Goal: Task Accomplishment & Management: Manage account settings

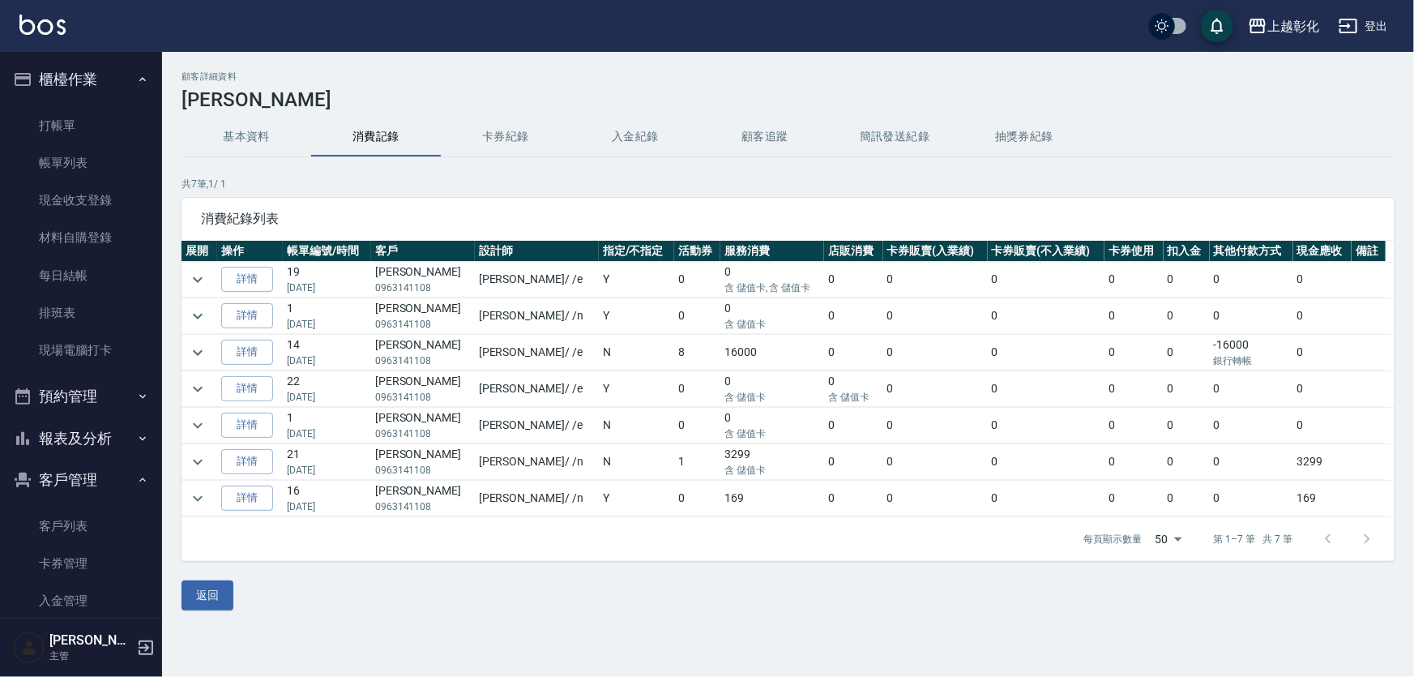
scroll to position [152, 0]
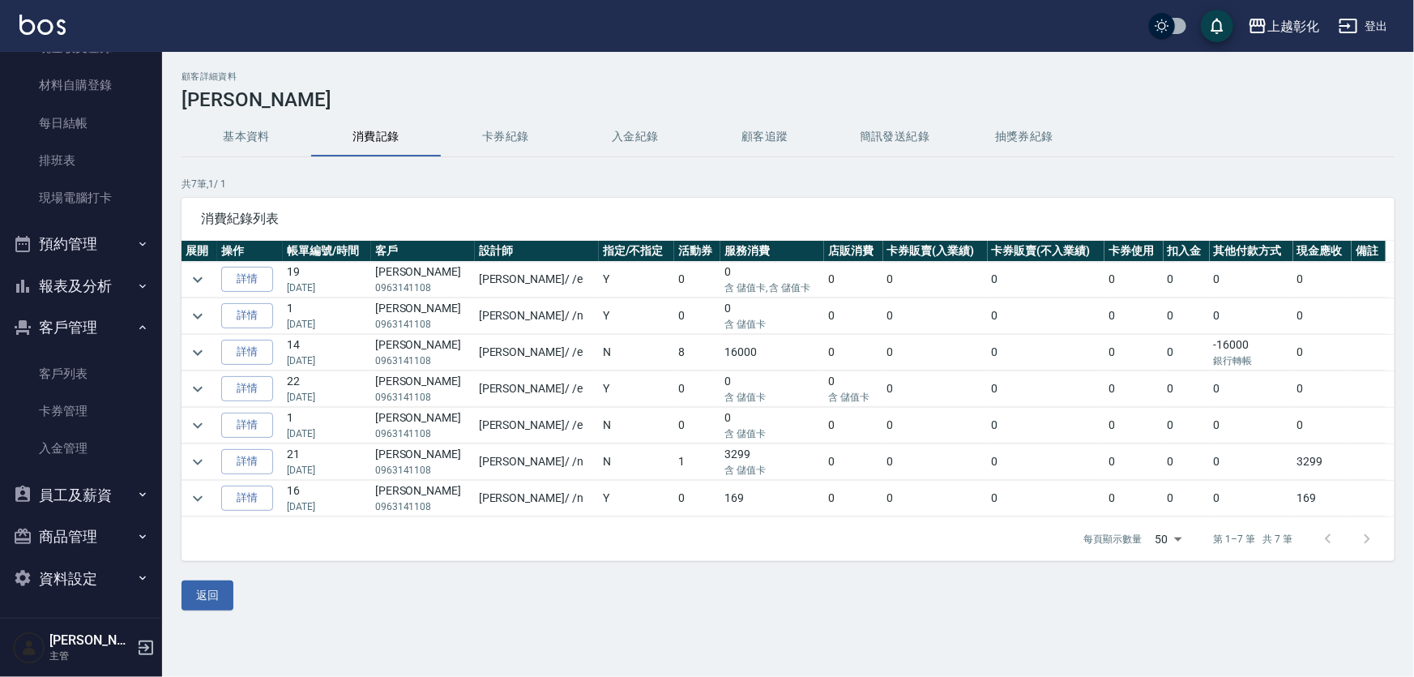
click at [616, 118] on button "入金紀錄" at bounding box center [636, 137] width 130 height 39
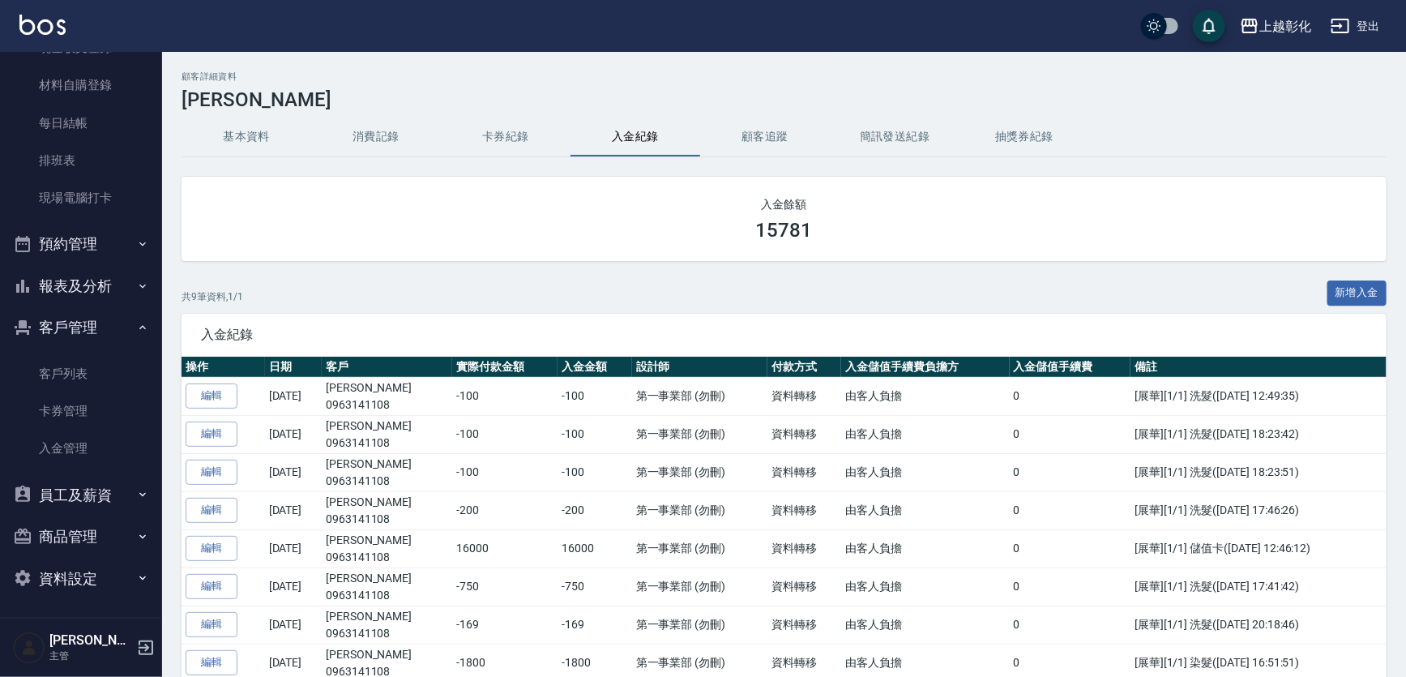
click at [253, 134] on button "基本資料" at bounding box center [247, 137] width 130 height 39
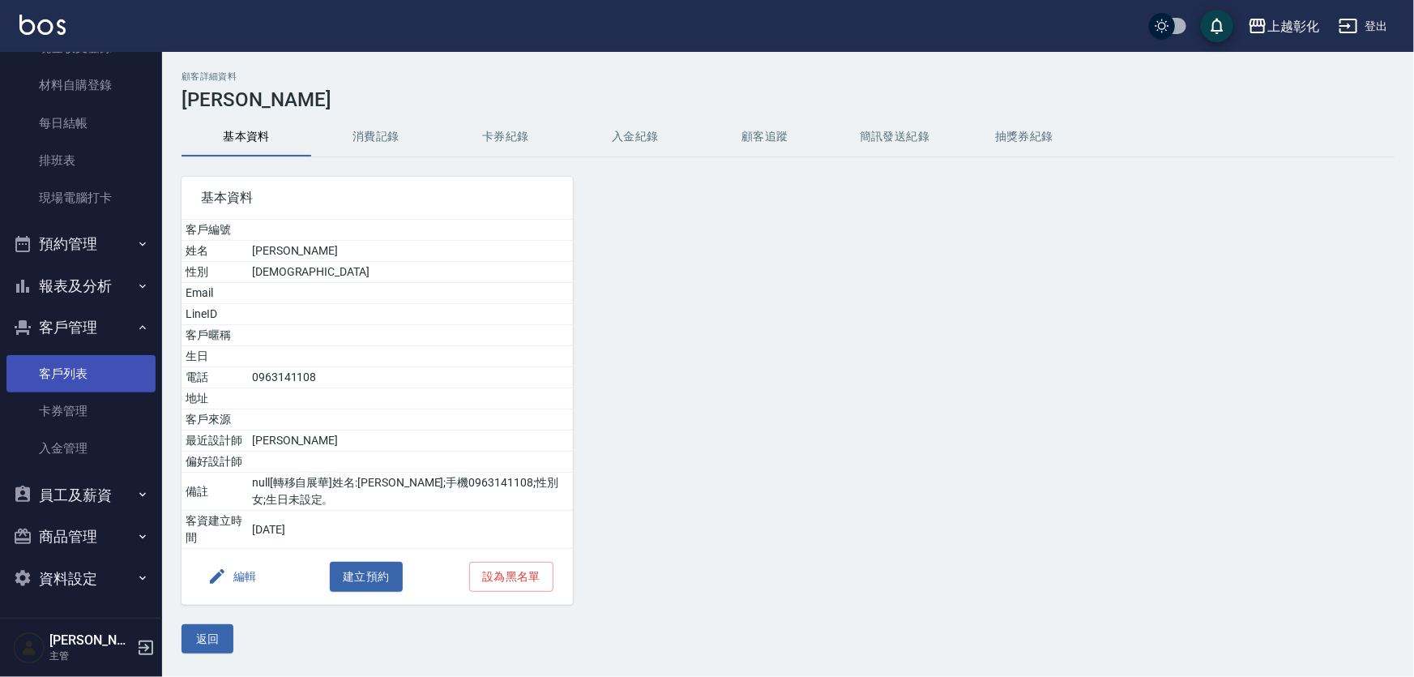
click at [106, 375] on link "客戶列表" at bounding box center [80, 373] width 149 height 37
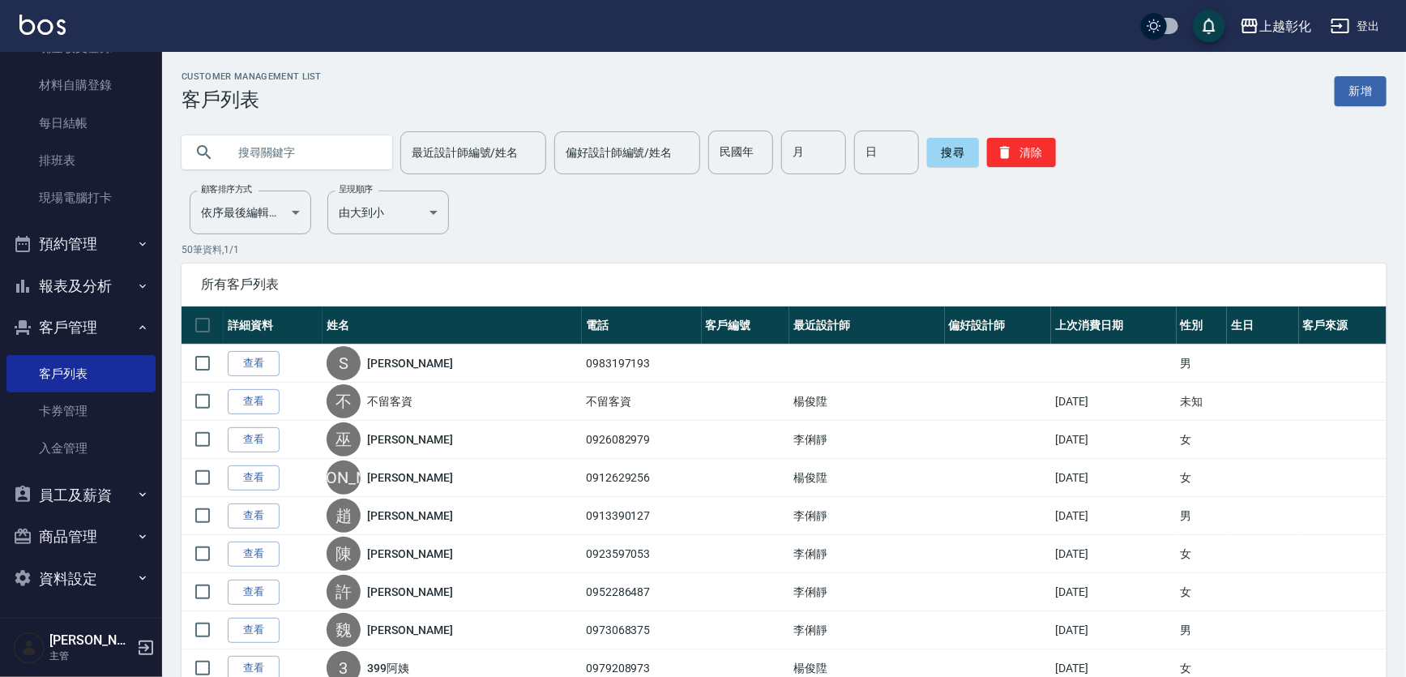
click at [264, 155] on input "text" at bounding box center [303, 153] width 152 height 44
click at [272, 149] on input "text" at bounding box center [303, 153] width 152 height 44
type input "0922112378"
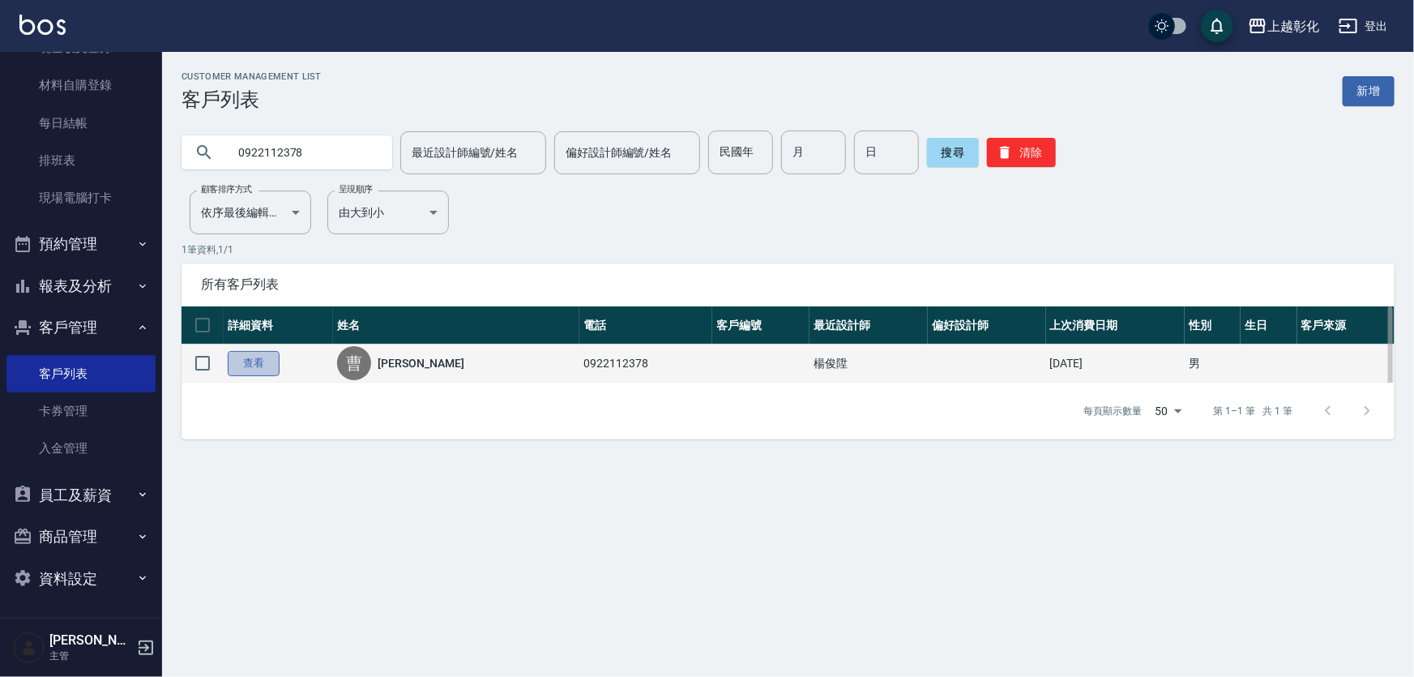
click at [245, 372] on link "查看" at bounding box center [254, 363] width 52 height 25
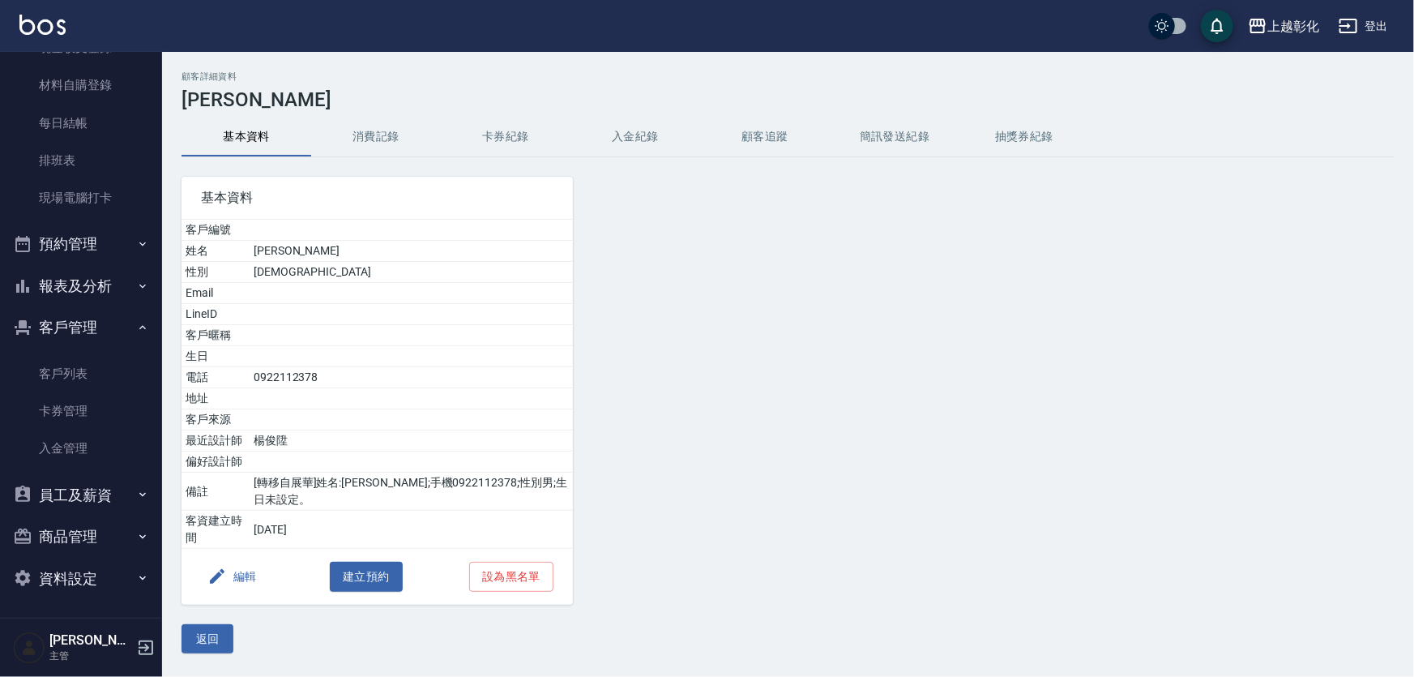
click at [656, 139] on button "入金紀錄" at bounding box center [636, 137] width 130 height 39
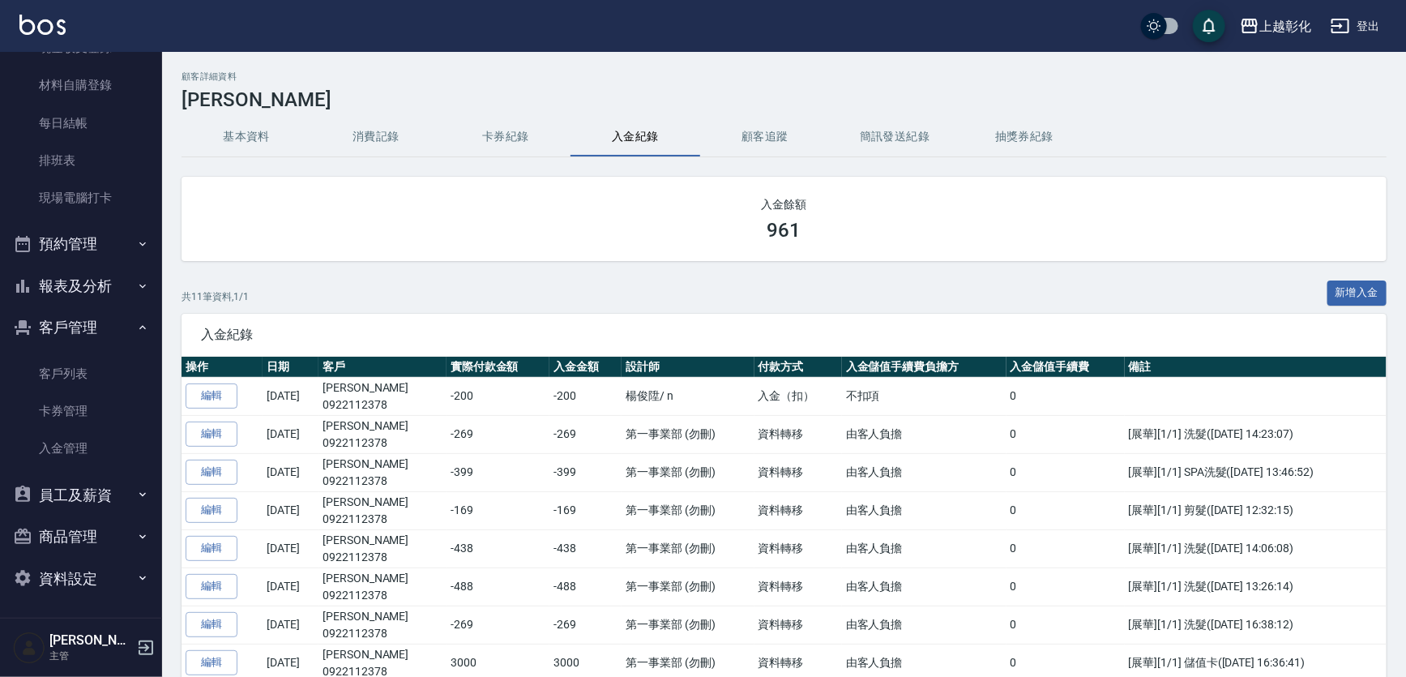
click at [1377, 291] on button "新增入金" at bounding box center [1358, 292] width 60 height 25
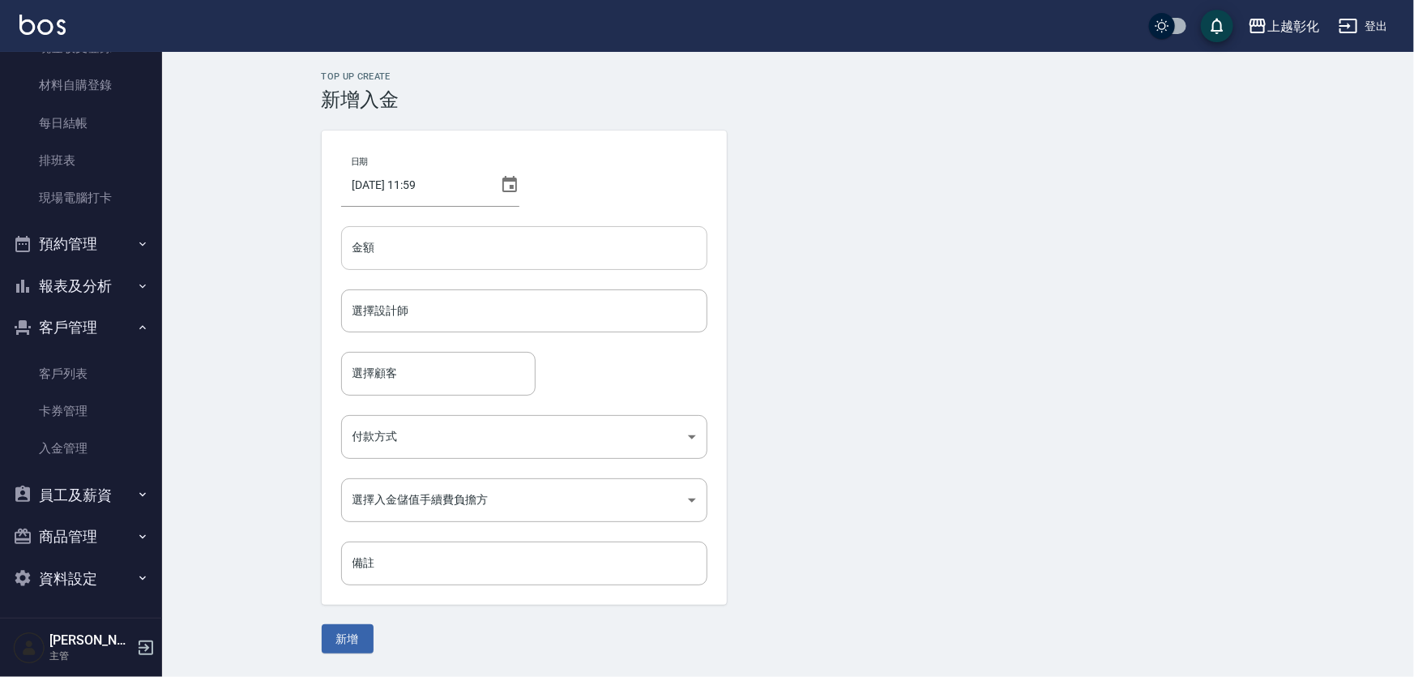
click at [419, 243] on input "金額" at bounding box center [524, 248] width 366 height 44
type input "200"
click at [373, 306] on input "選擇設計師" at bounding box center [525, 311] width 352 height 28
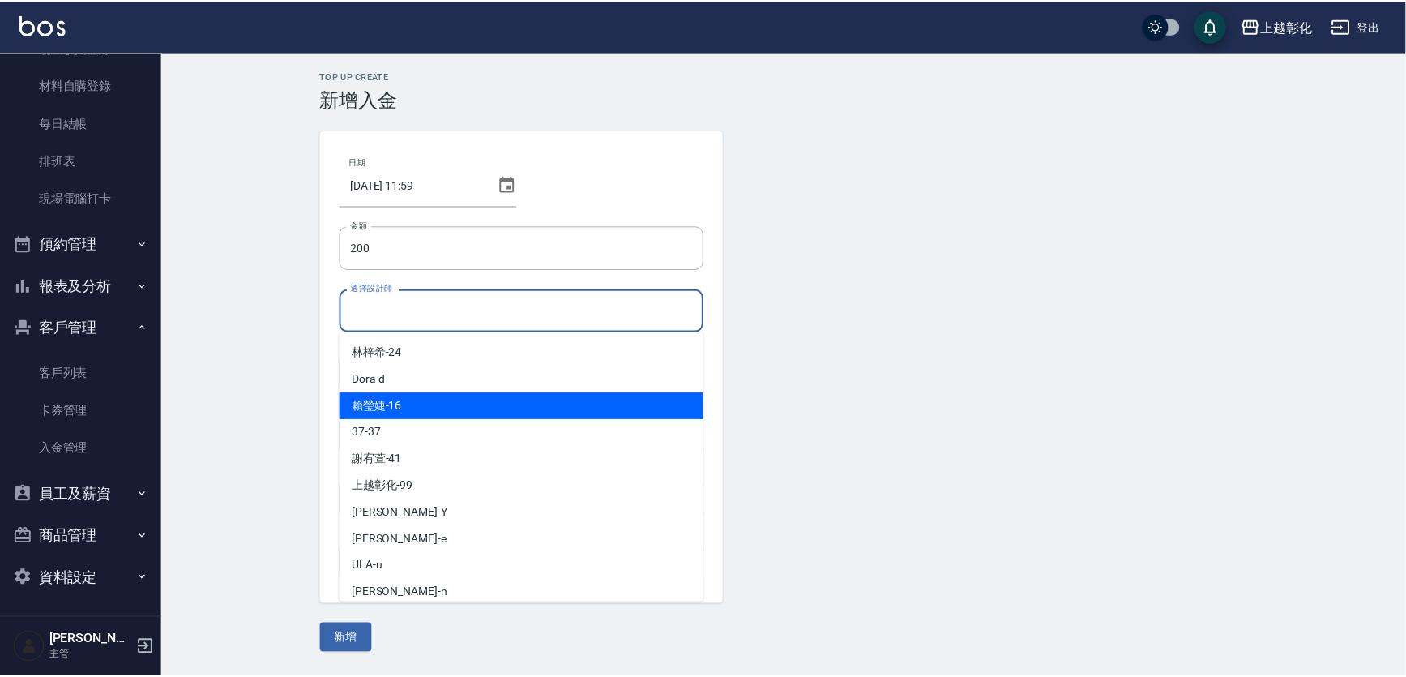
scroll to position [116, 0]
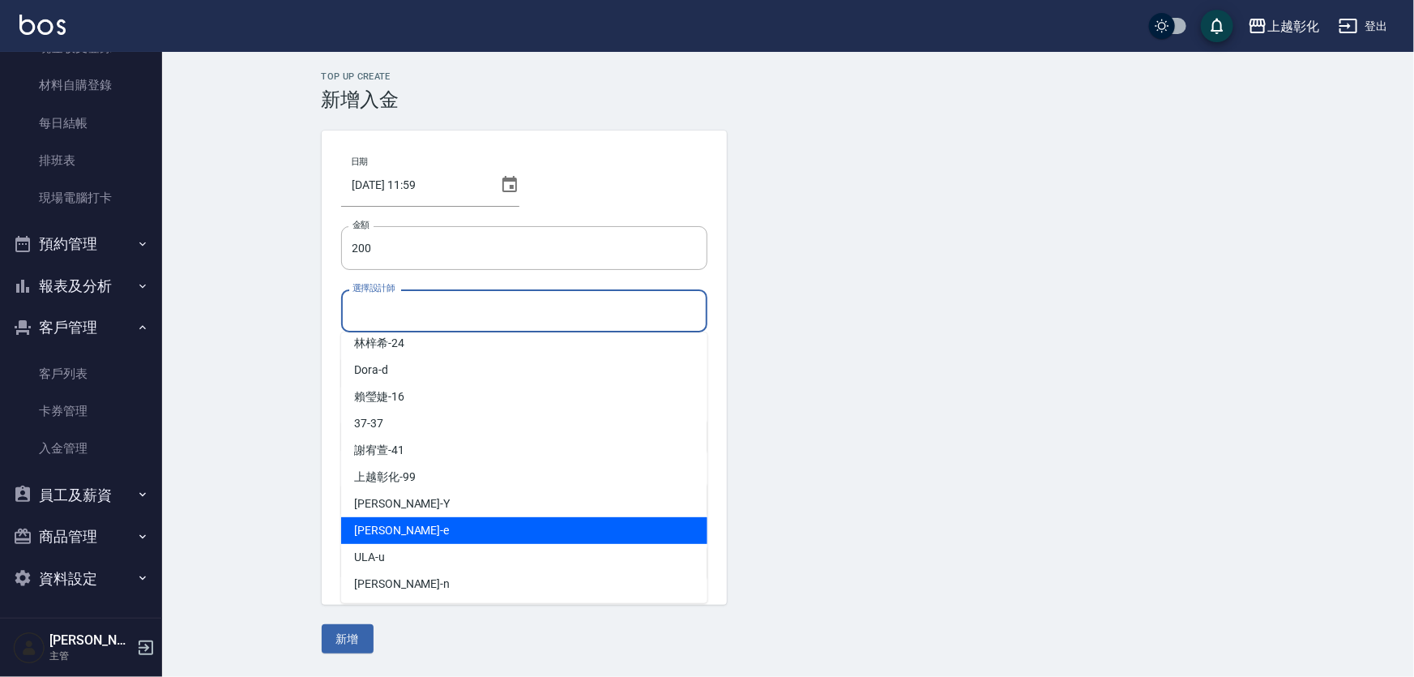
click at [437, 520] on div "allen -e" at bounding box center [524, 530] width 366 height 27
type input "allen-e"
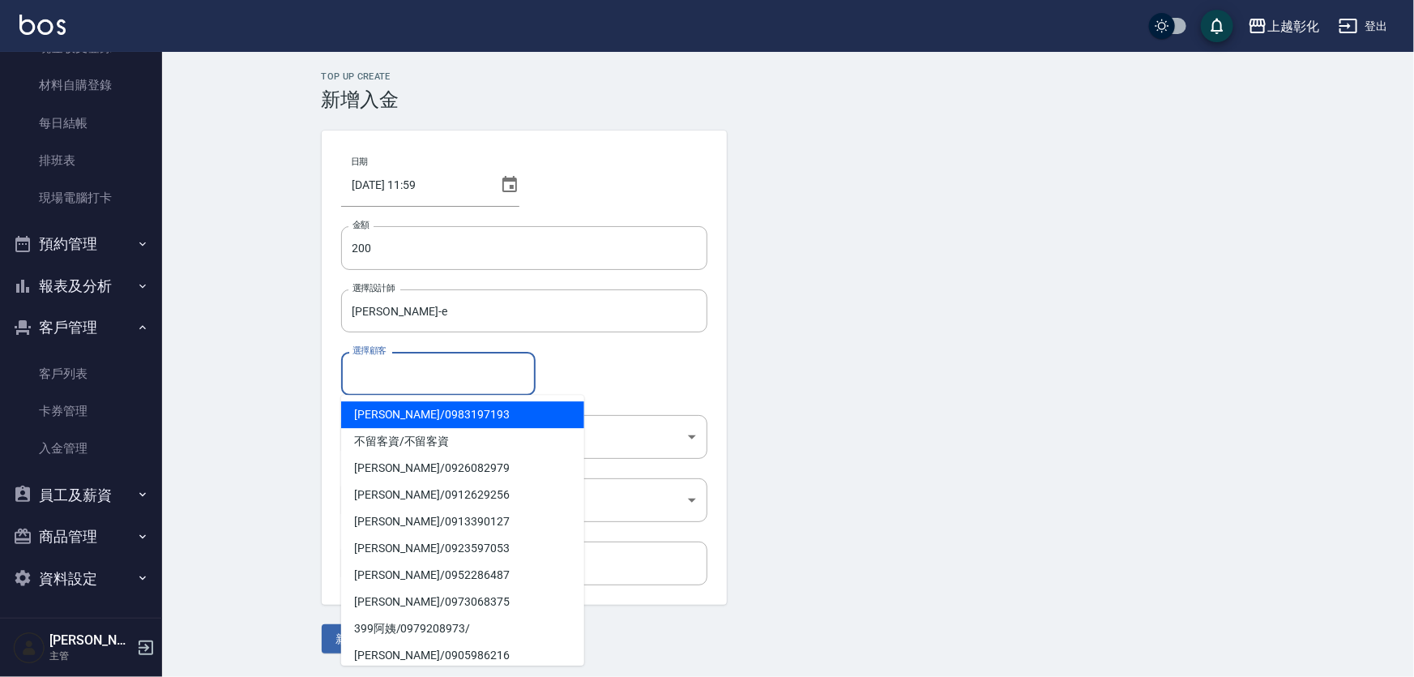
click at [405, 374] on input "選擇顧客" at bounding box center [439, 373] width 180 height 28
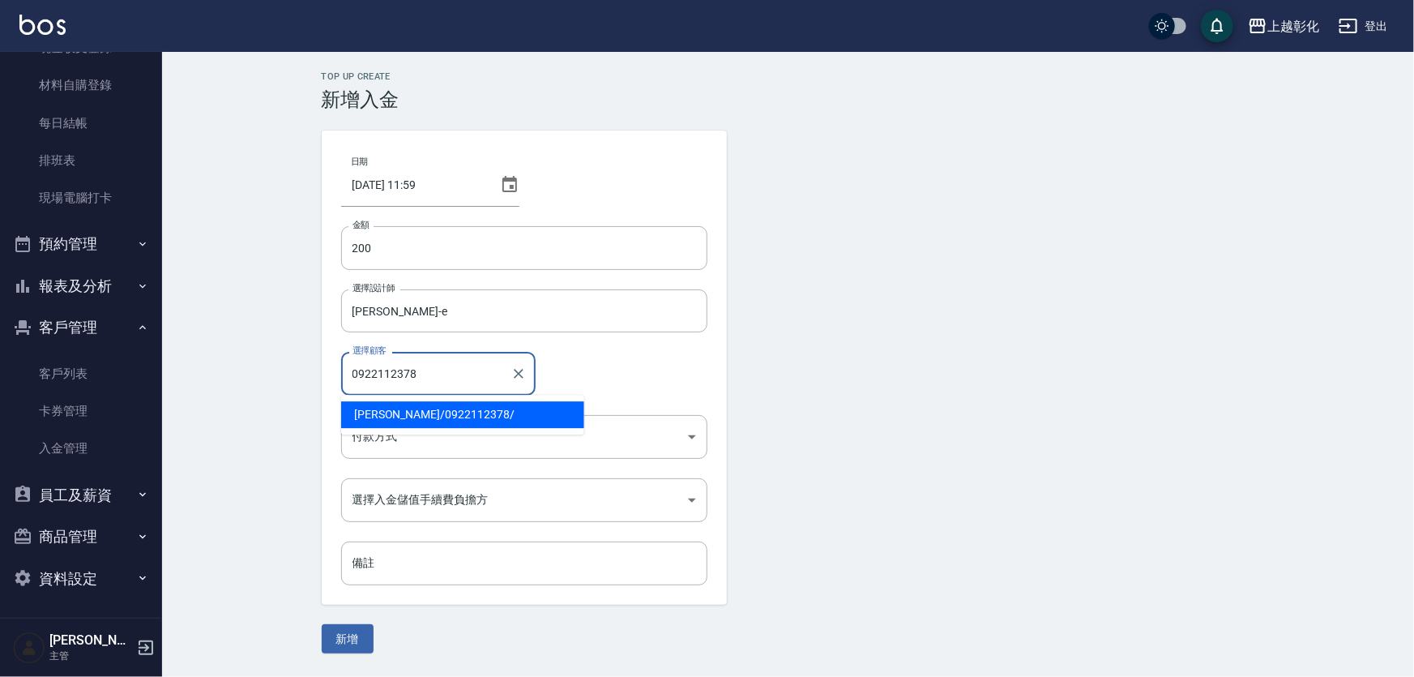
click at [527, 418] on span "曹元銘 / 0922112378 /" at bounding box center [462, 414] width 243 height 27
type input "曹元銘/0922112378/"
click at [509, 442] on body "上越彰化 登出 櫃檯作業 打帳單 帳單列表 現金收支登錄 材料自購登錄 每日結帳 排班表 現場電腦打卡 預約管理 預約管理 單日預約紀錄 單週預約紀錄 報表及…" at bounding box center [707, 338] width 1414 height 677
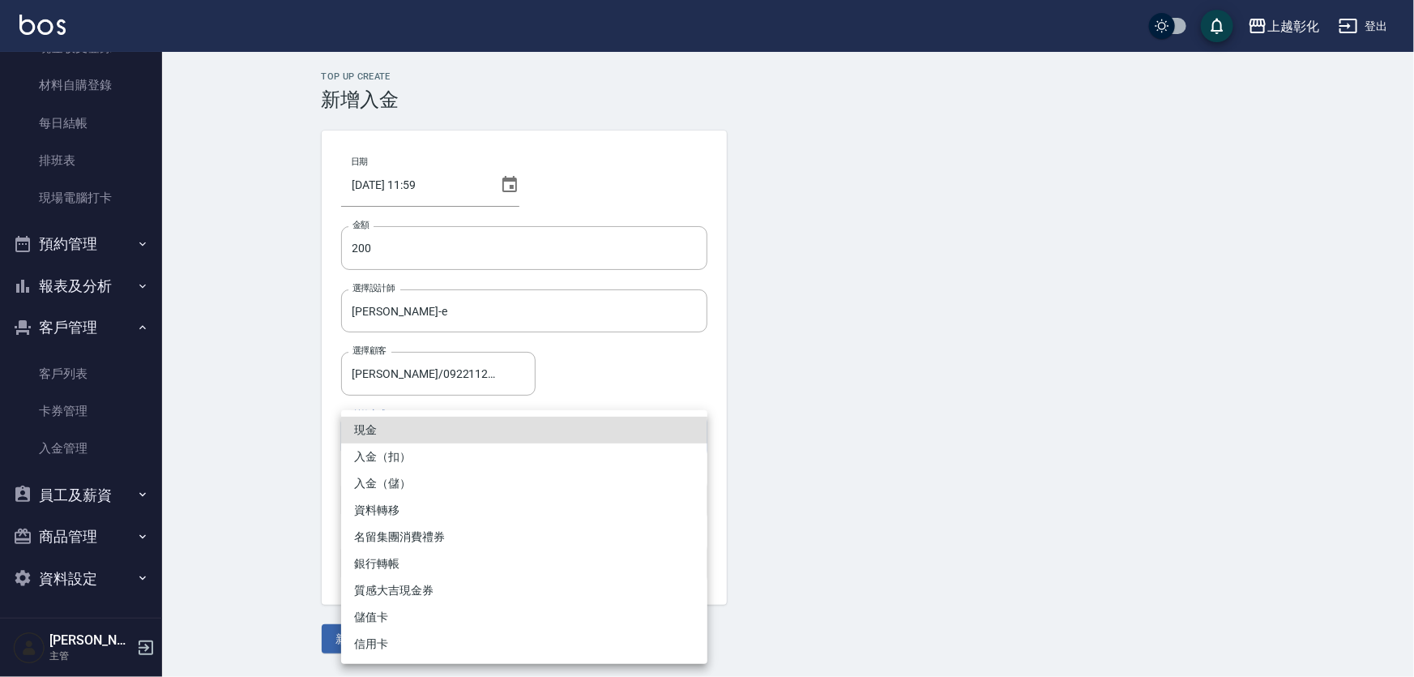
click at [507, 456] on li "入金（扣）" at bounding box center [524, 456] width 366 height 27
type input "入金（扣）"
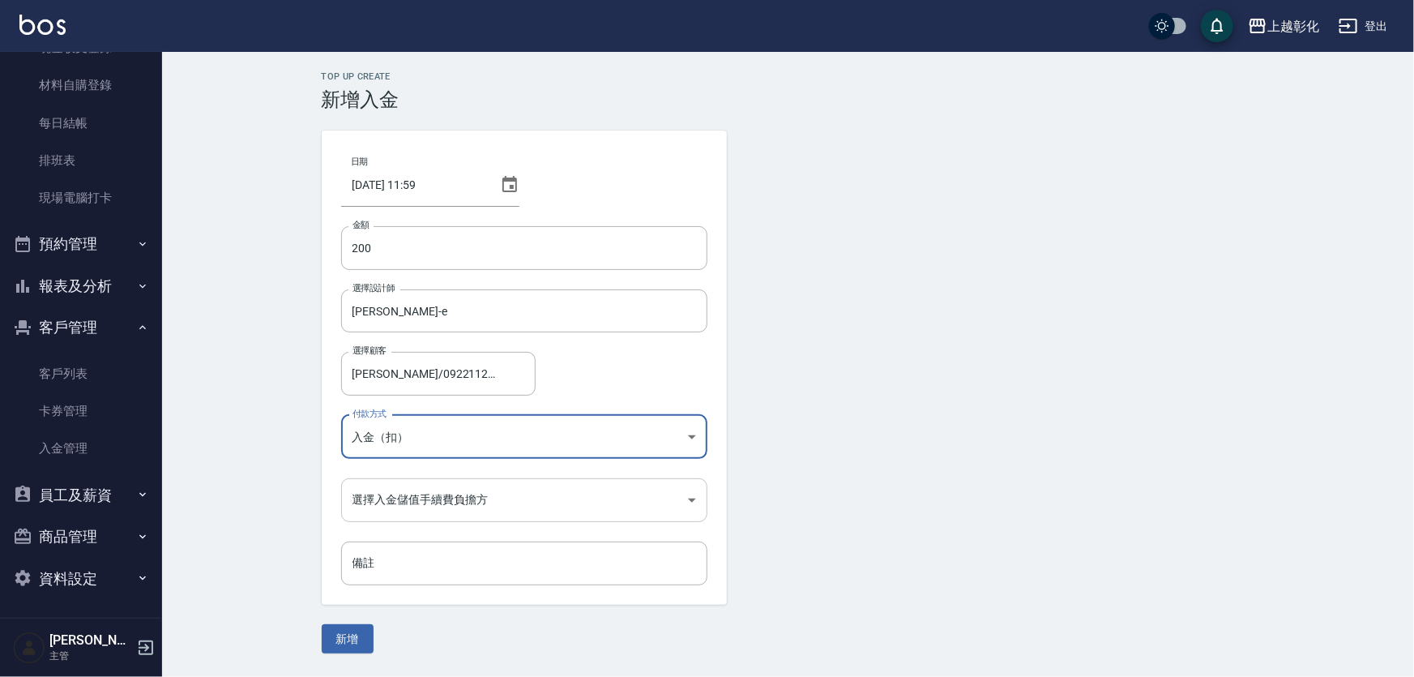
click at [499, 490] on body "上越彰化 登出 櫃檯作業 打帳單 帳單列表 現金收支登錄 材料自購登錄 每日結帳 排班表 現場電腦打卡 預約管理 預約管理 單日預約紀錄 單週預約紀錄 報表及…" at bounding box center [707, 338] width 1414 height 677
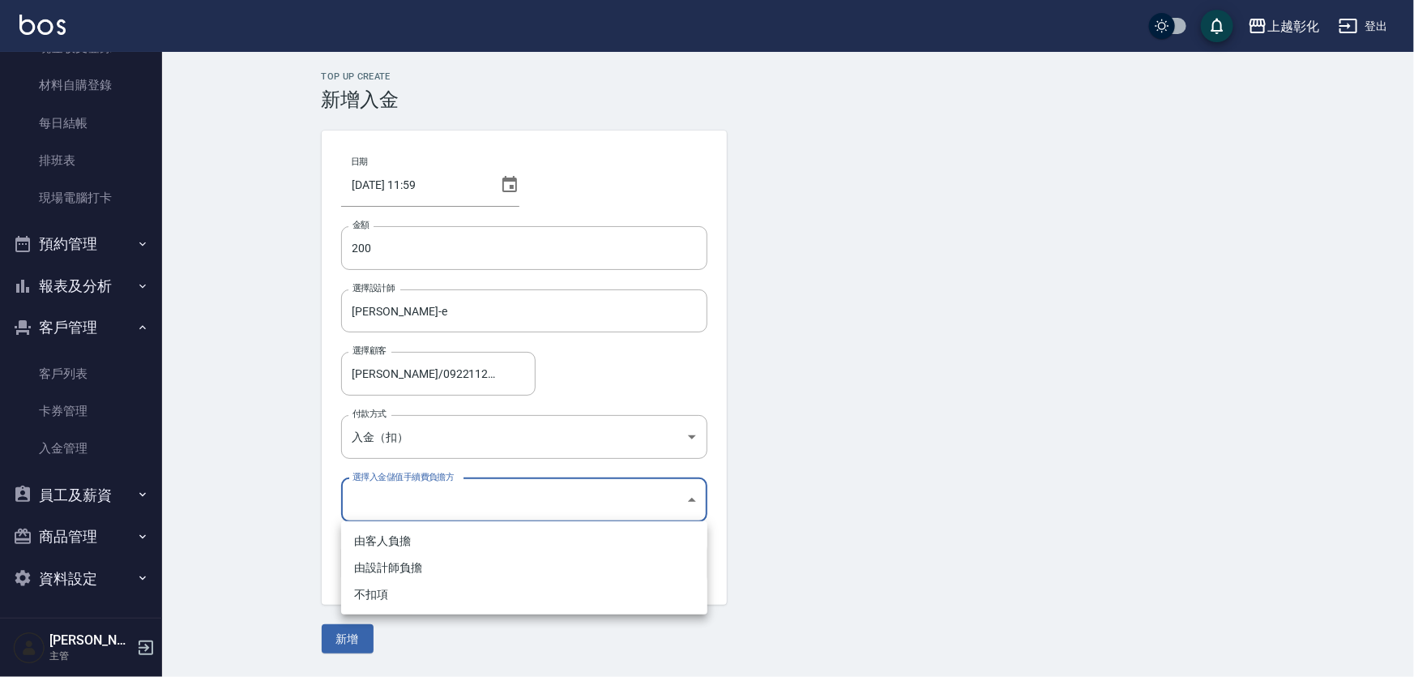
click at [446, 592] on li "不扣項" at bounding box center [524, 594] width 366 height 27
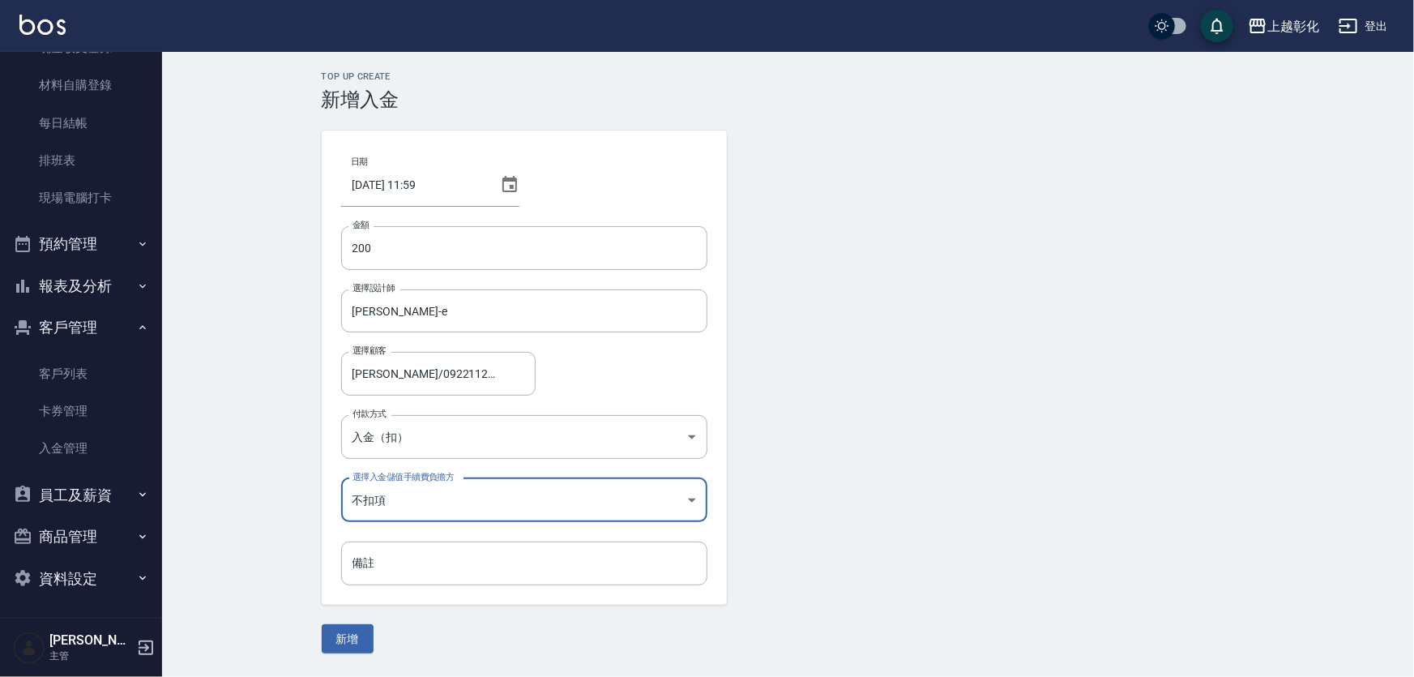
type input "WITHOUTHANDLINGFEE"
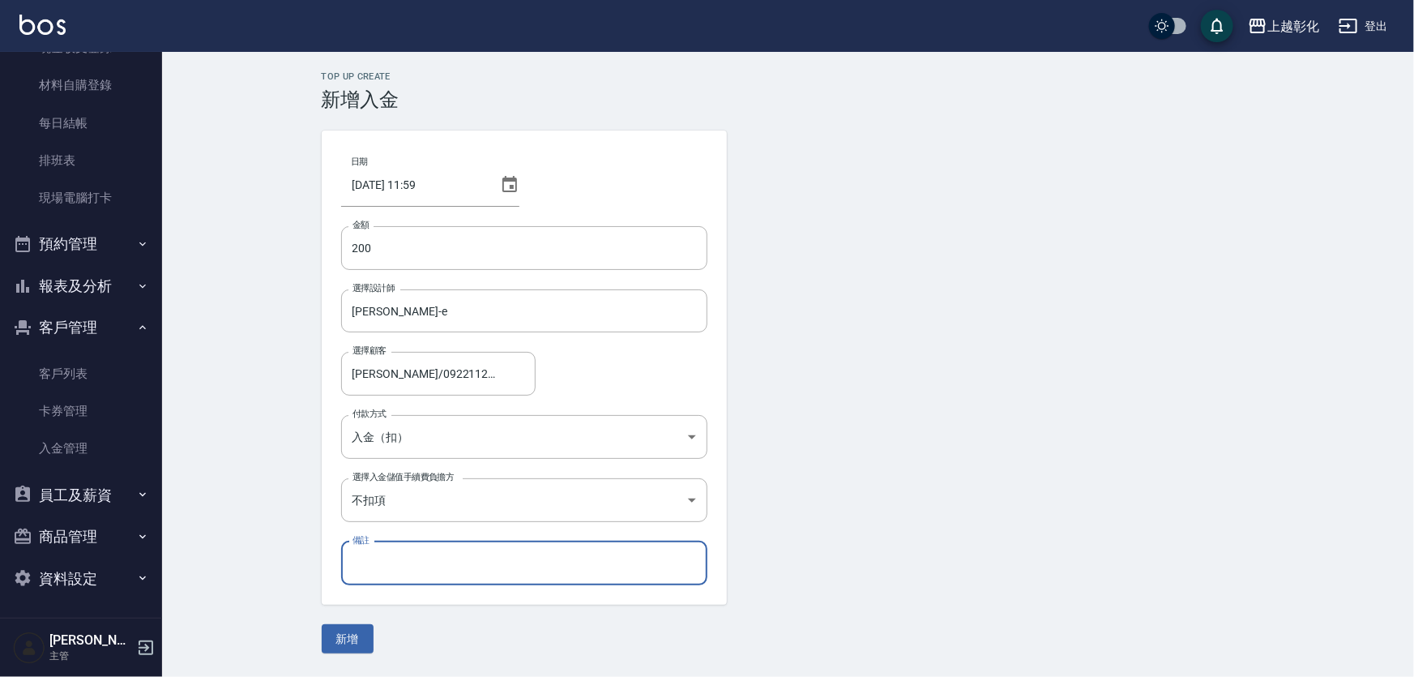
click at [451, 565] on input "備註" at bounding box center [524, 563] width 366 height 44
click at [425, 606] on form "日期 2025/08/21 11:59 金額 200 金額 選擇設計師 allen-e 選擇設計師 選擇顧客 曹元銘/0922112378/ 選擇顧客 付款方…" at bounding box center [789, 392] width 934 height 523
click at [359, 640] on button "新增" at bounding box center [348, 639] width 52 height 30
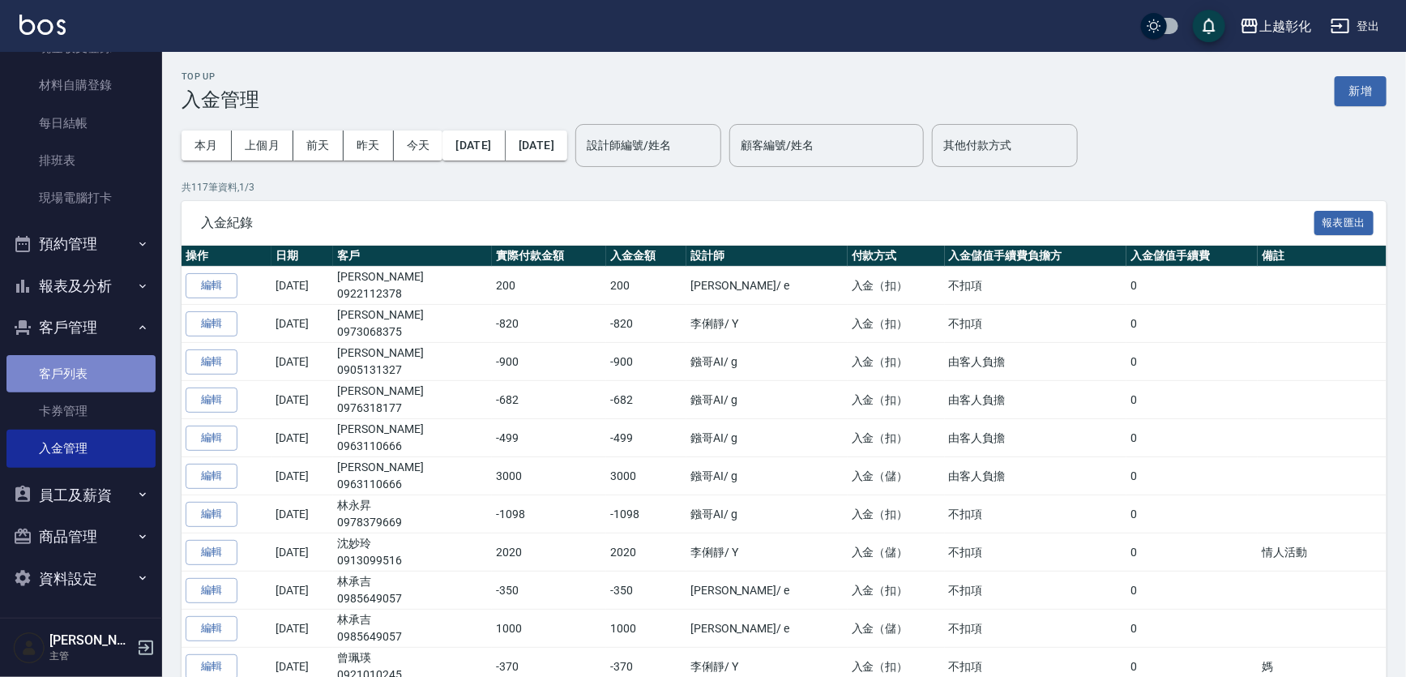
click at [104, 367] on link "客戶列表" at bounding box center [80, 373] width 149 height 37
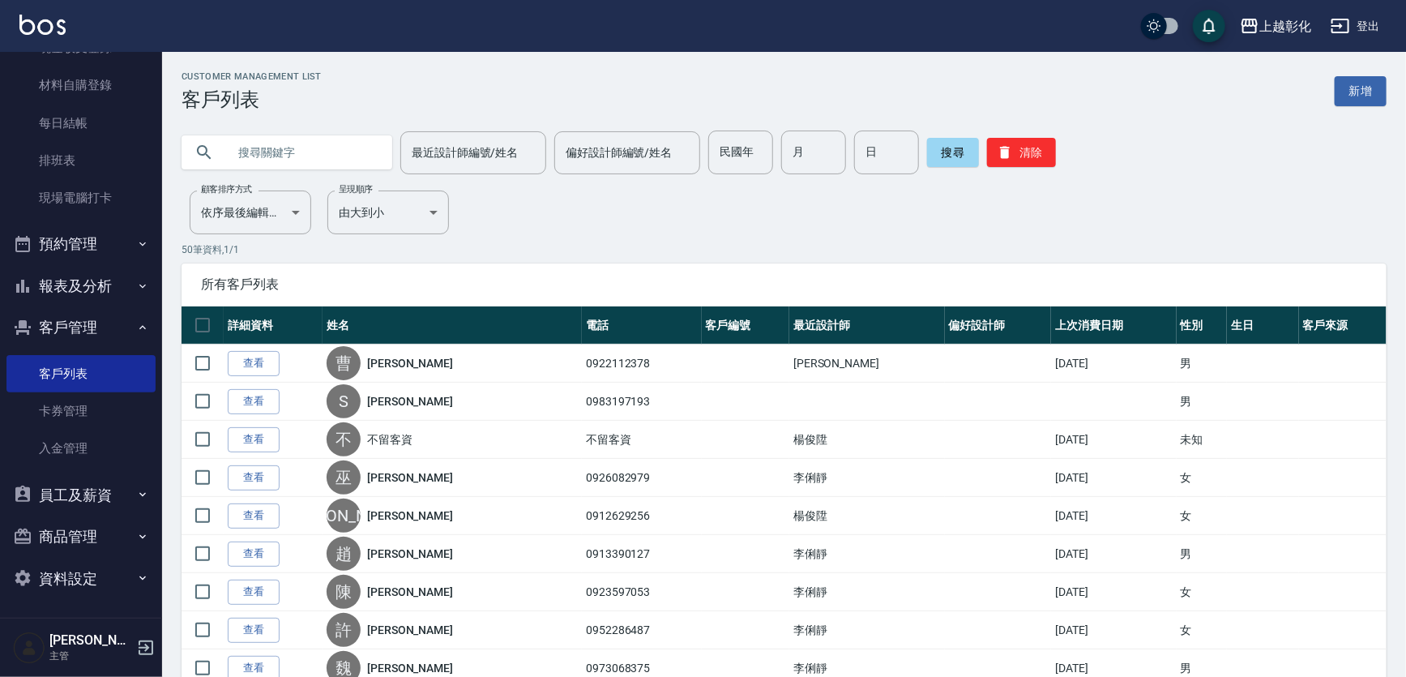
click at [297, 139] on input "text" at bounding box center [303, 153] width 152 height 44
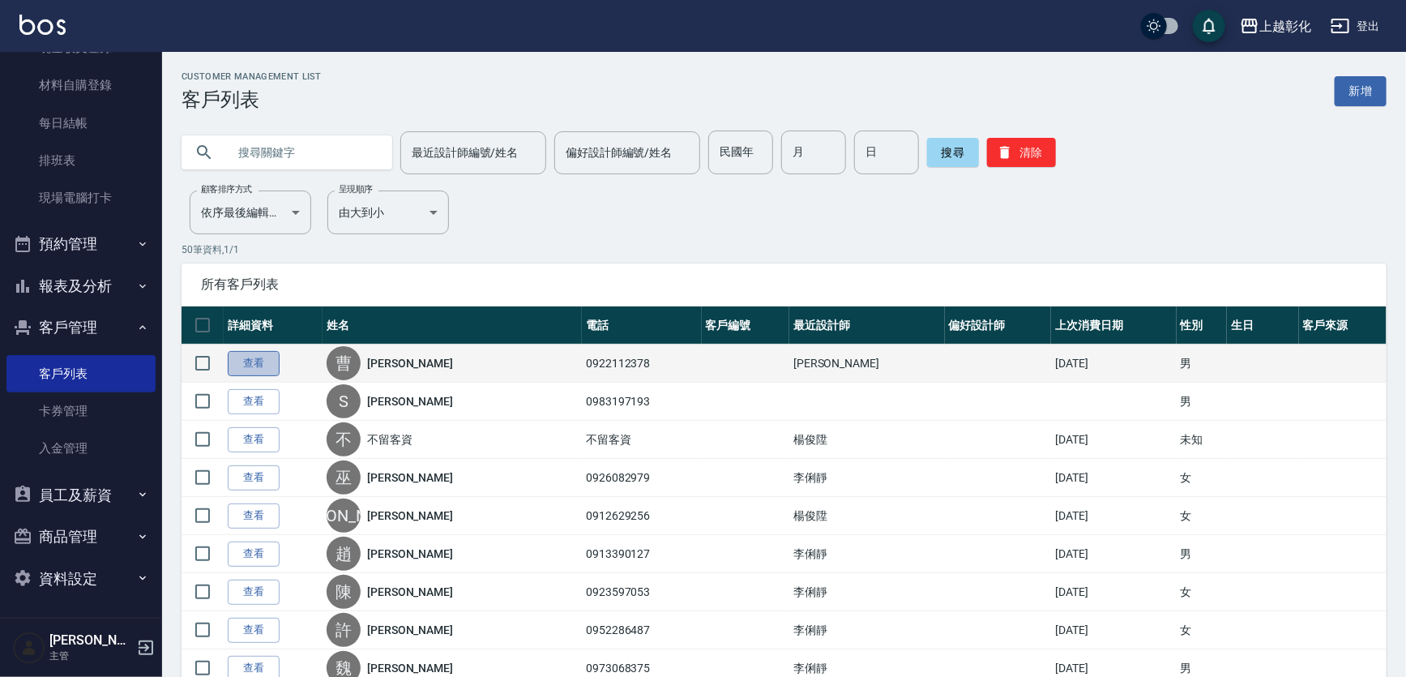
click at [273, 376] on link "查看" at bounding box center [254, 363] width 52 height 25
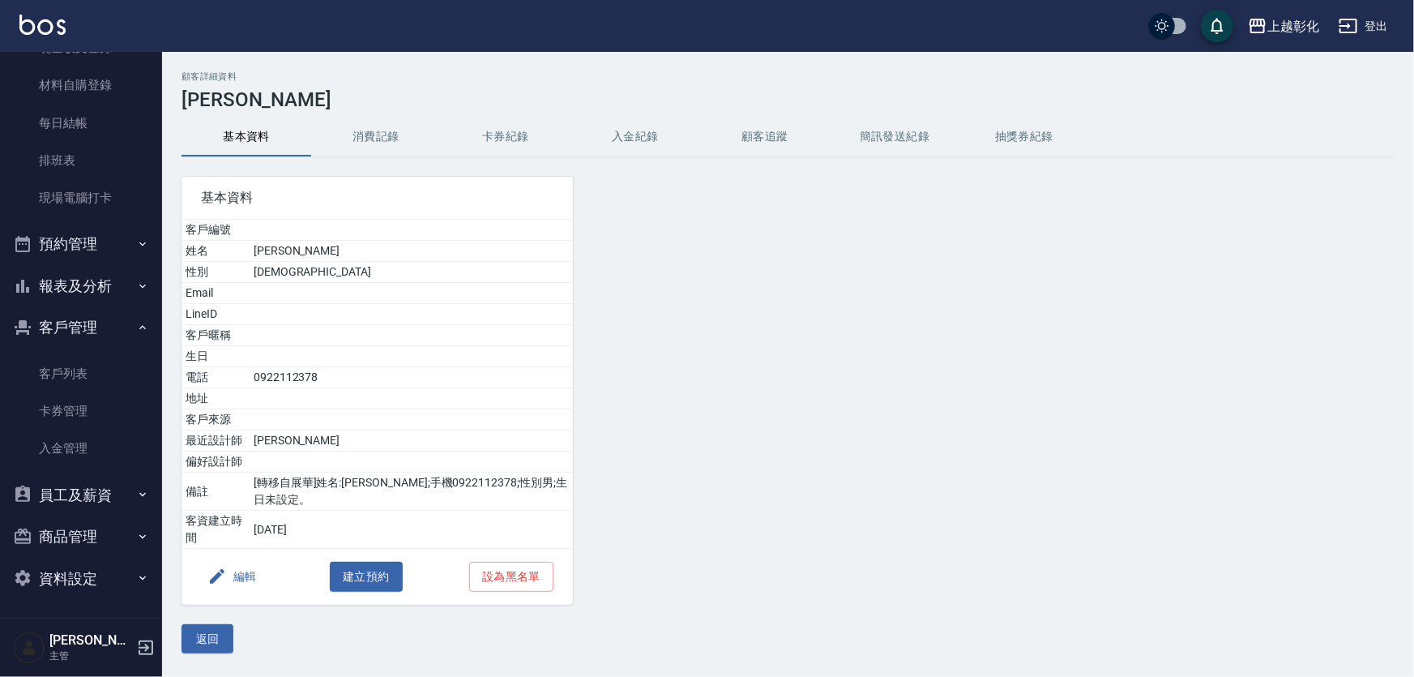
click at [627, 122] on button "入金紀錄" at bounding box center [636, 137] width 130 height 39
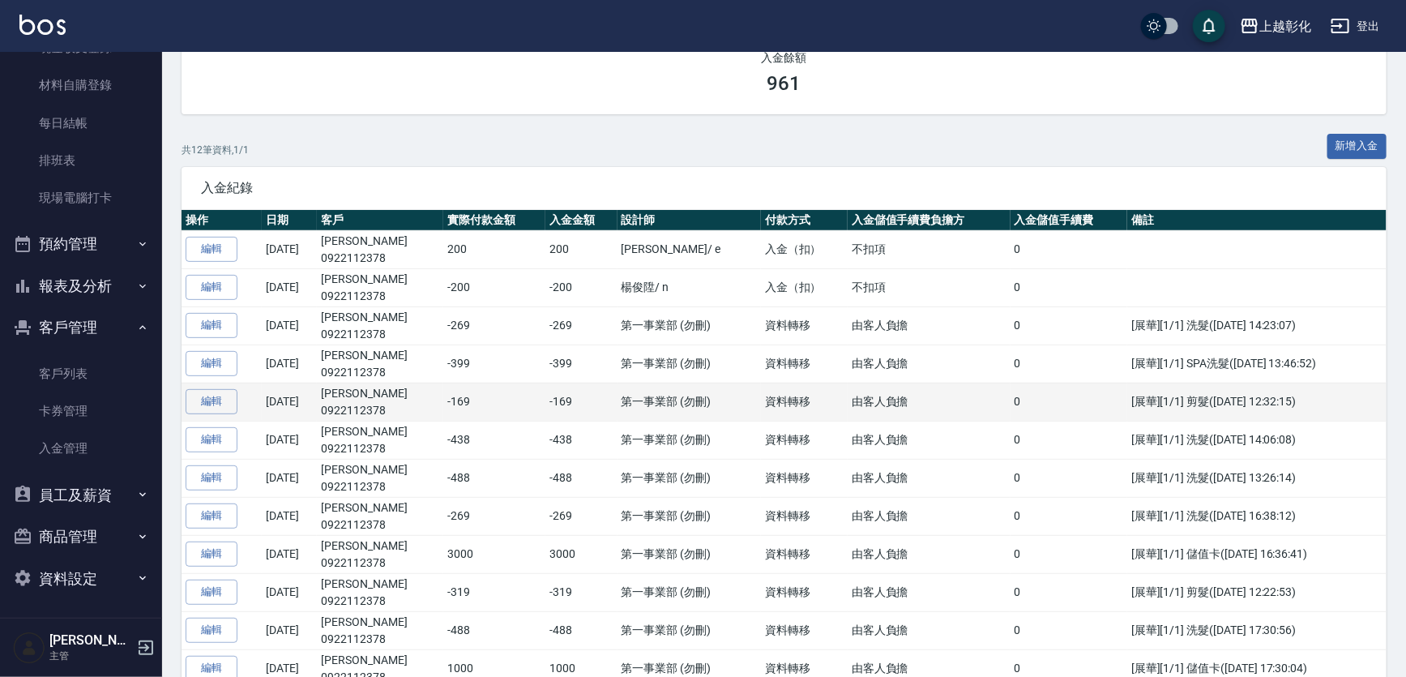
scroll to position [73, 0]
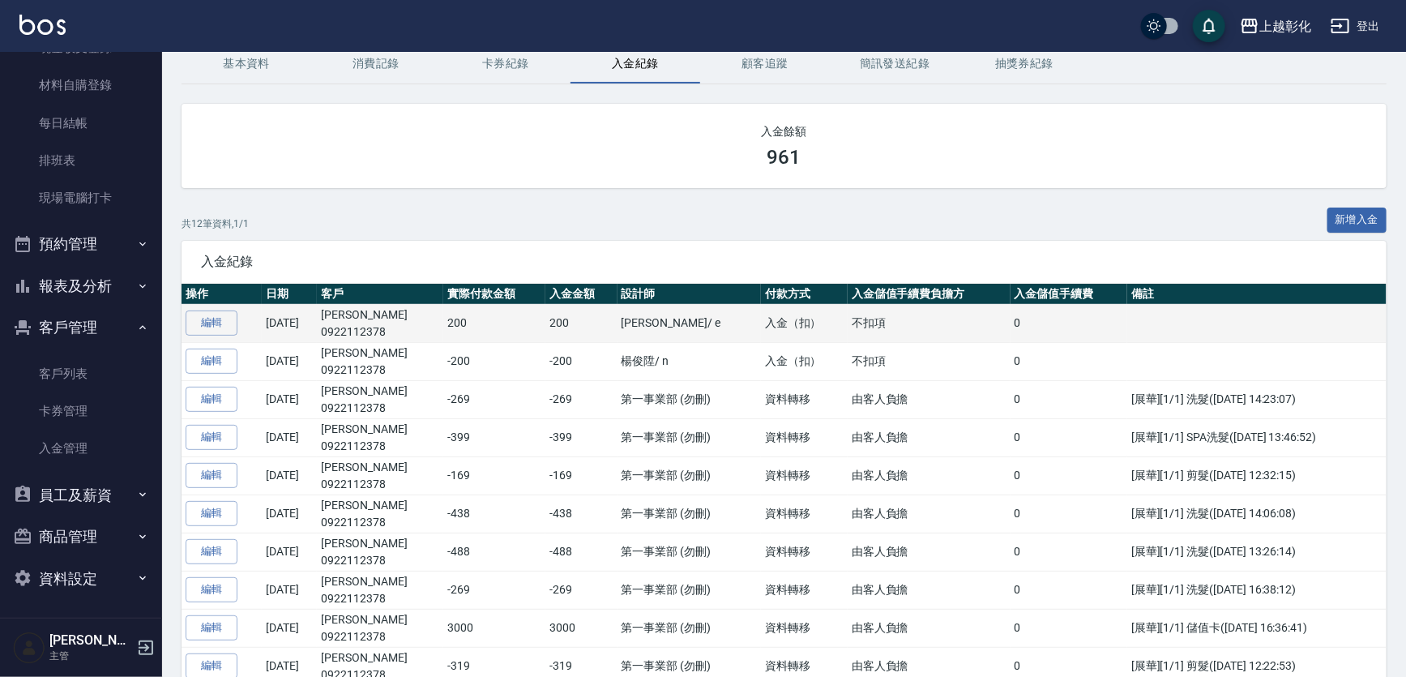
click at [648, 314] on td "詹凱徨 / e" at bounding box center [689, 323] width 143 height 38
click at [225, 319] on link "編輯" at bounding box center [212, 322] width 52 height 25
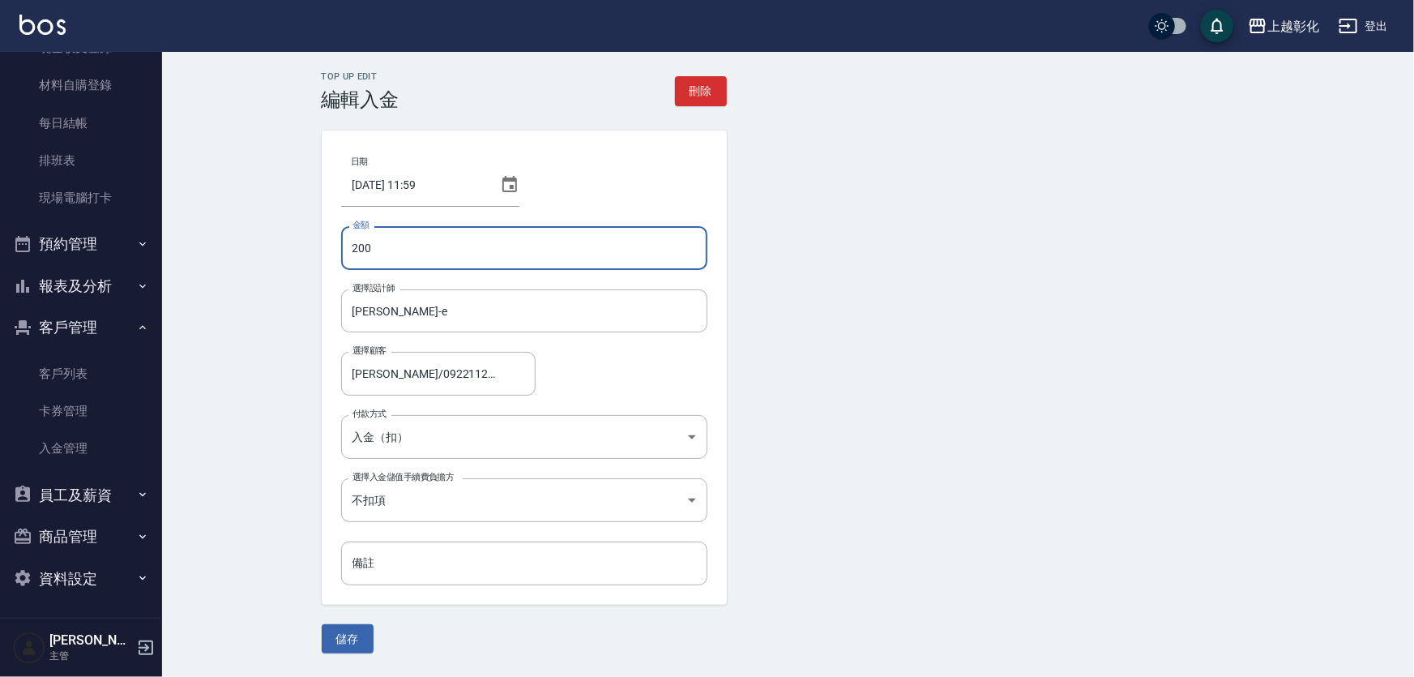
drag, startPoint x: 452, startPoint y: 256, endPoint x: 402, endPoint y: 251, distance: 50.5
click at [439, 252] on input "200" at bounding box center [524, 248] width 366 height 44
click at [352, 244] on input "200" at bounding box center [524, 248] width 366 height 44
type input "-200"
click at [354, 632] on button "儲存" at bounding box center [348, 639] width 52 height 30
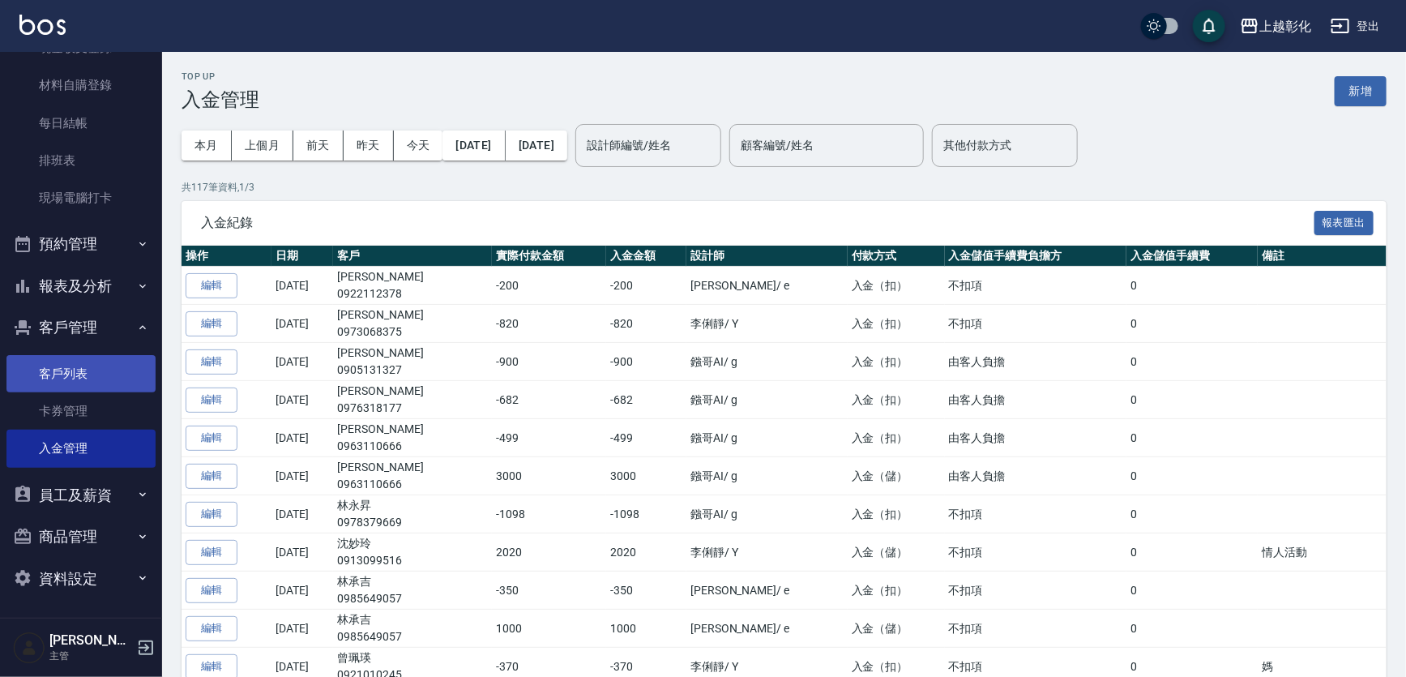
click at [76, 356] on link "客戶列表" at bounding box center [80, 373] width 149 height 37
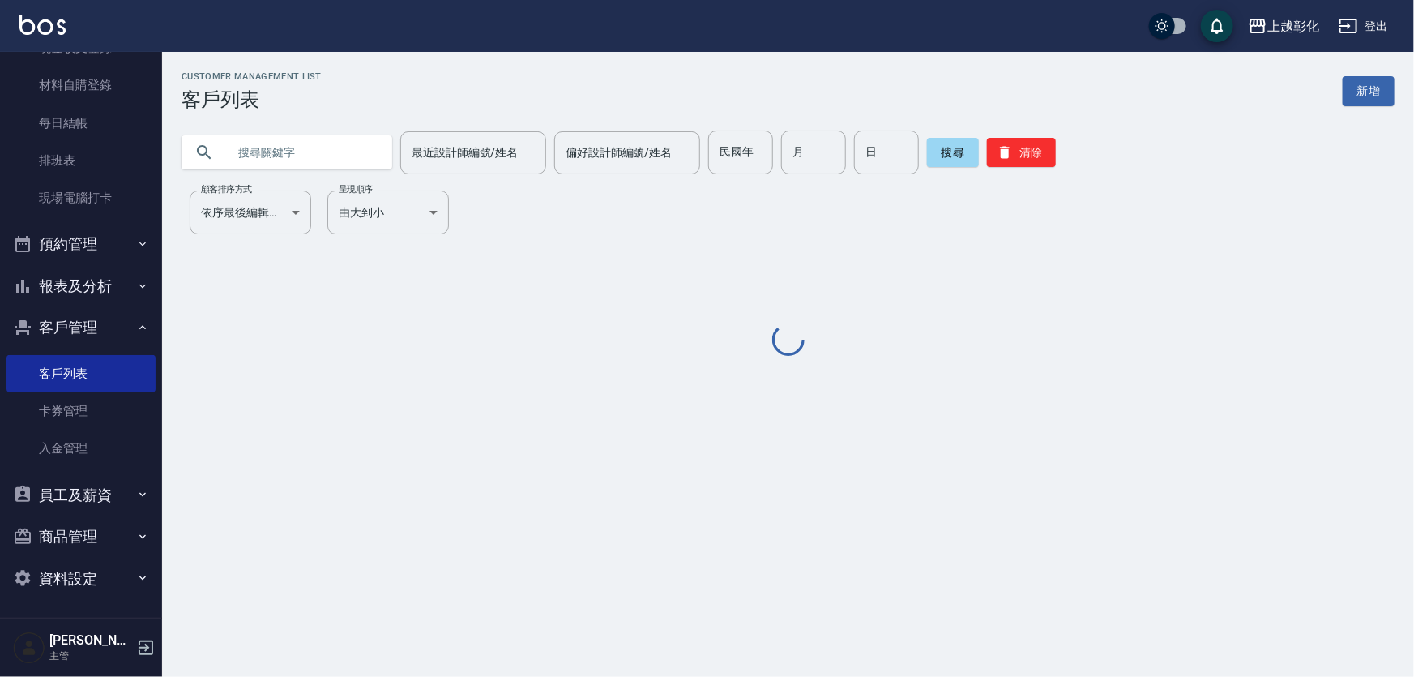
click at [269, 152] on input "text" at bounding box center [303, 153] width 152 height 44
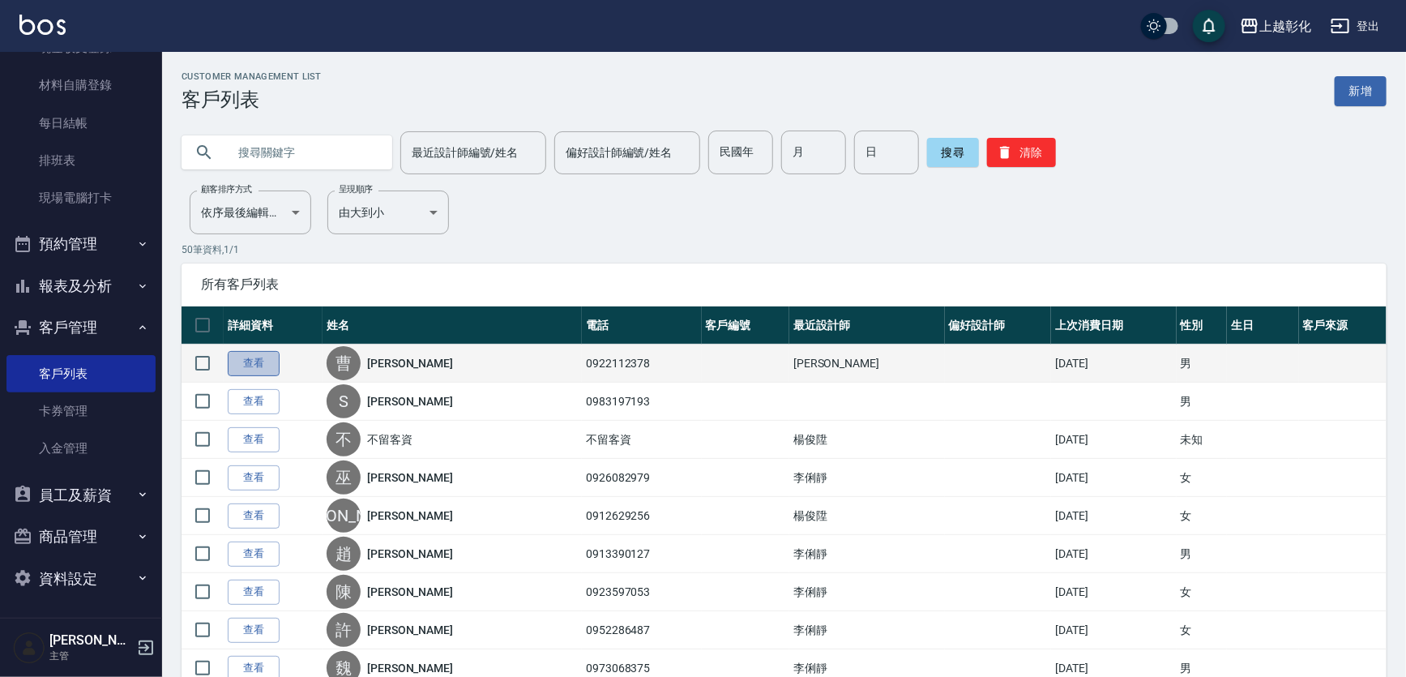
click at [248, 357] on link "查看" at bounding box center [254, 363] width 52 height 25
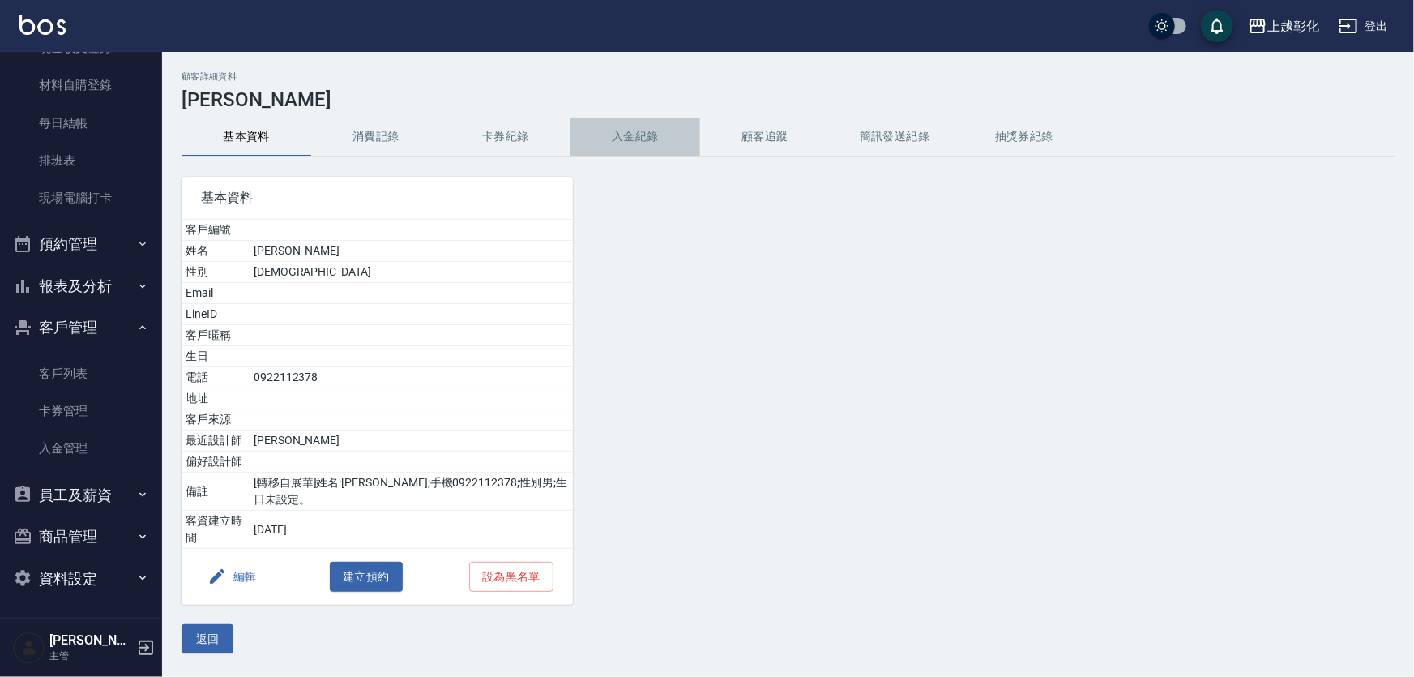
click at [642, 134] on button "入金紀錄" at bounding box center [636, 137] width 130 height 39
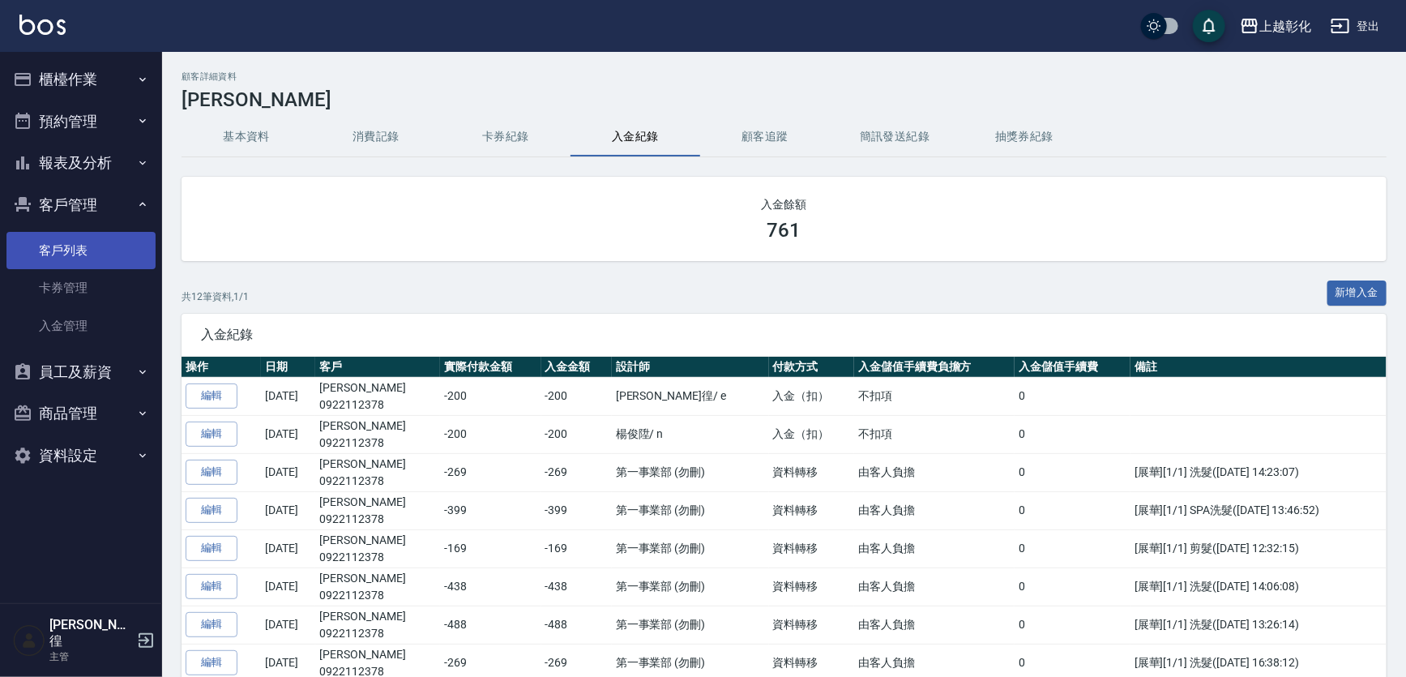
click at [73, 250] on link "客戶列表" at bounding box center [80, 250] width 149 height 37
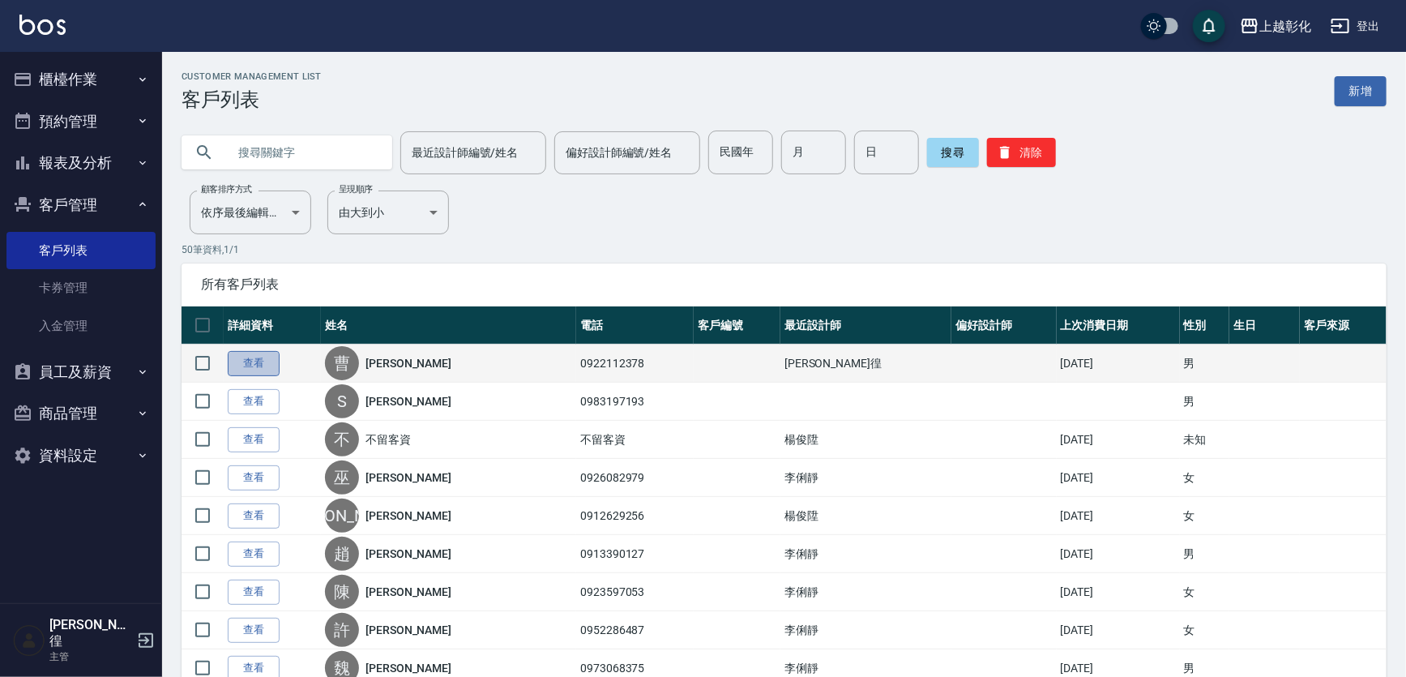
click at [253, 366] on link "查看" at bounding box center [254, 363] width 52 height 25
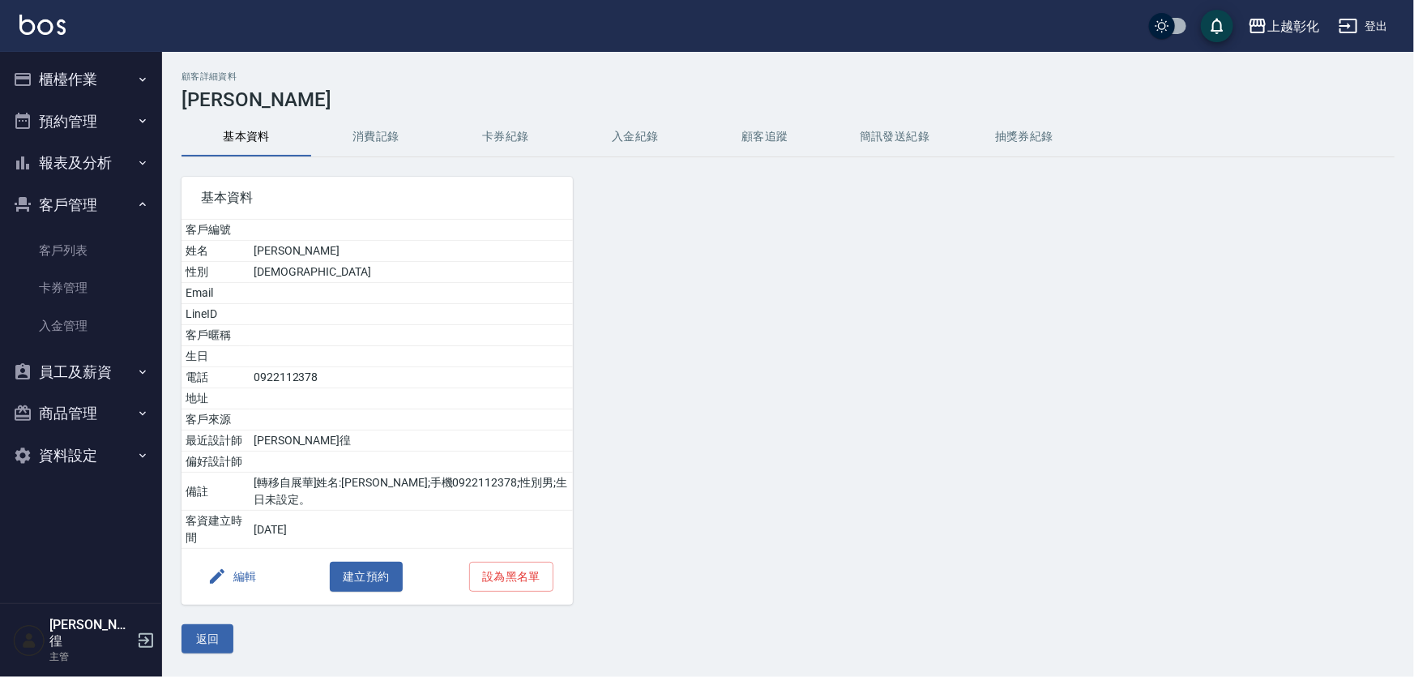
click at [621, 141] on button "入金紀錄" at bounding box center [636, 137] width 130 height 39
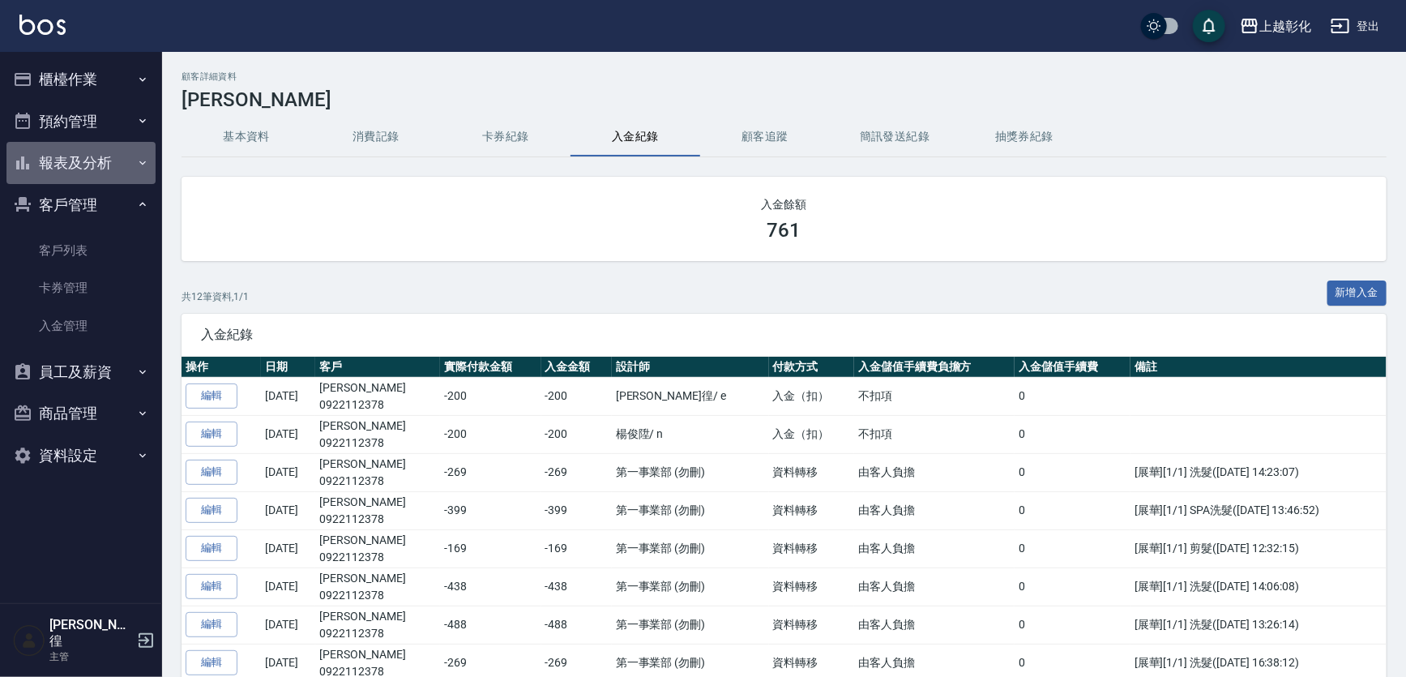
click at [113, 164] on button "報表及分析" at bounding box center [80, 163] width 149 height 42
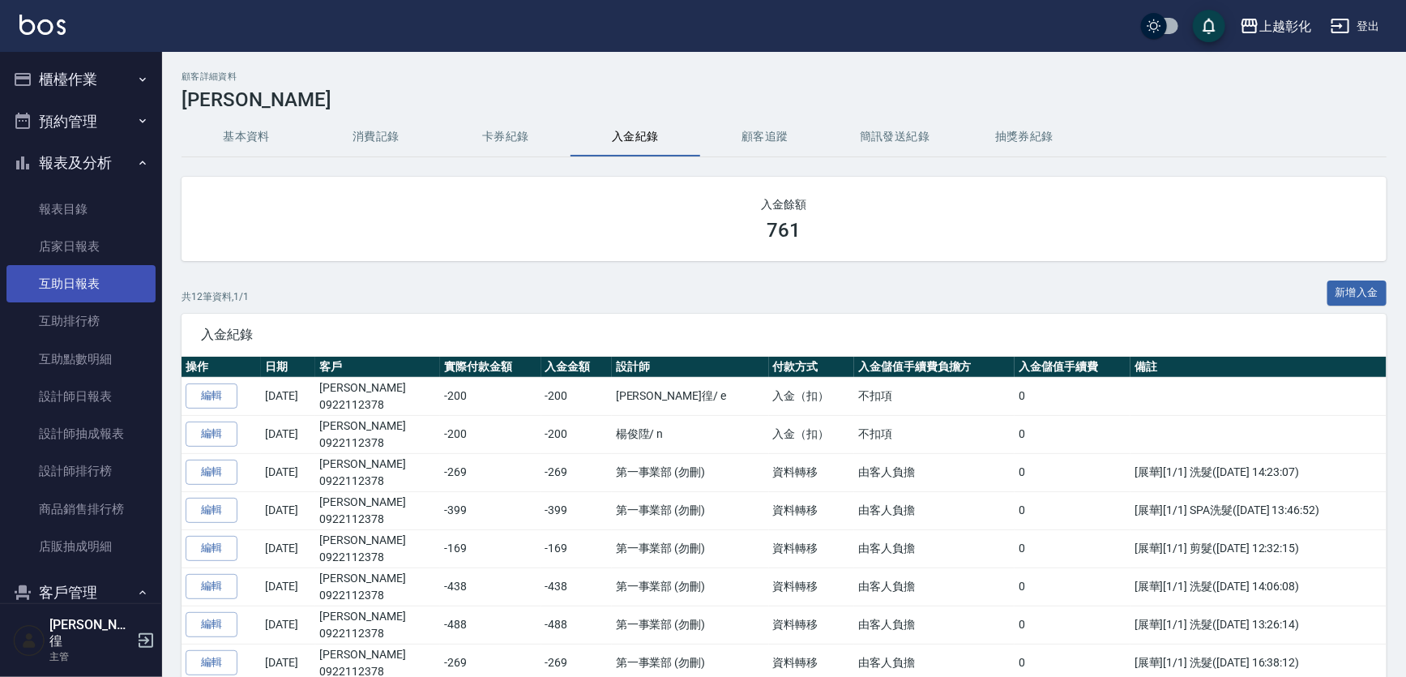
click at [96, 277] on link "互助日報表" at bounding box center [80, 283] width 149 height 37
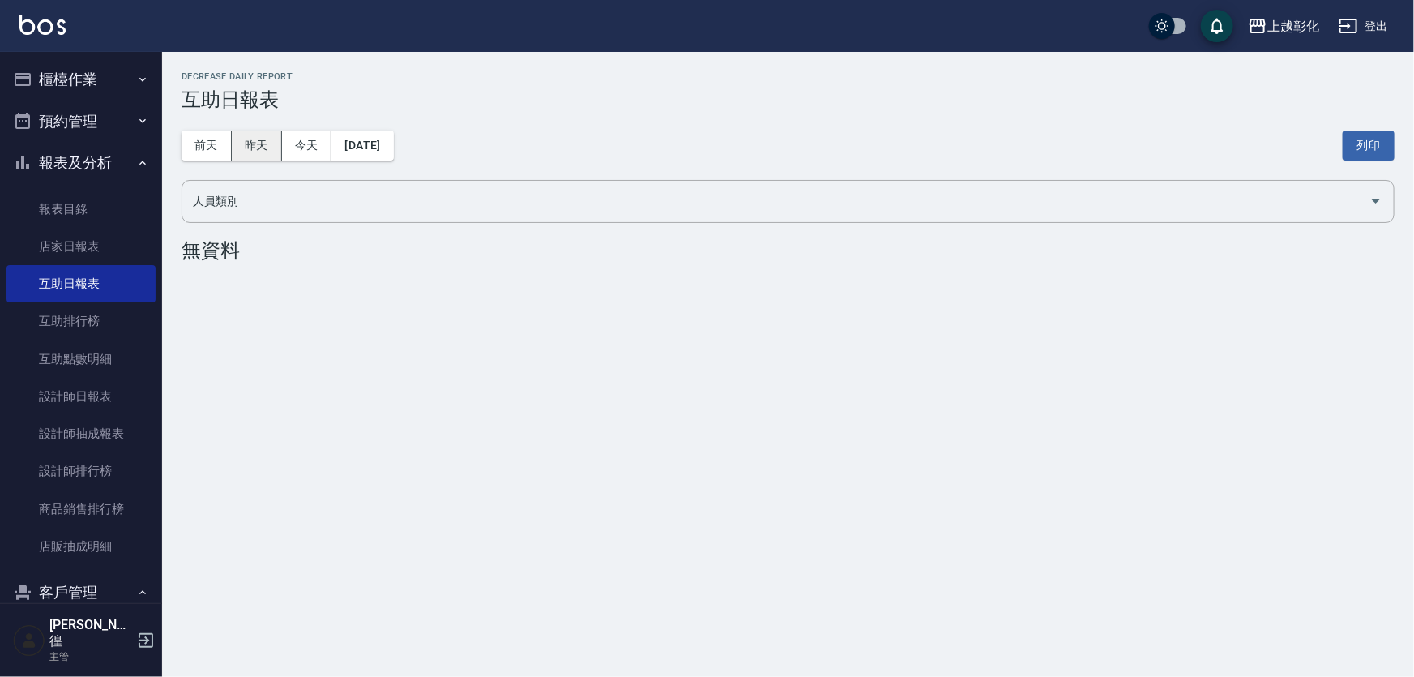
click at [250, 143] on button "昨天" at bounding box center [257, 146] width 50 height 30
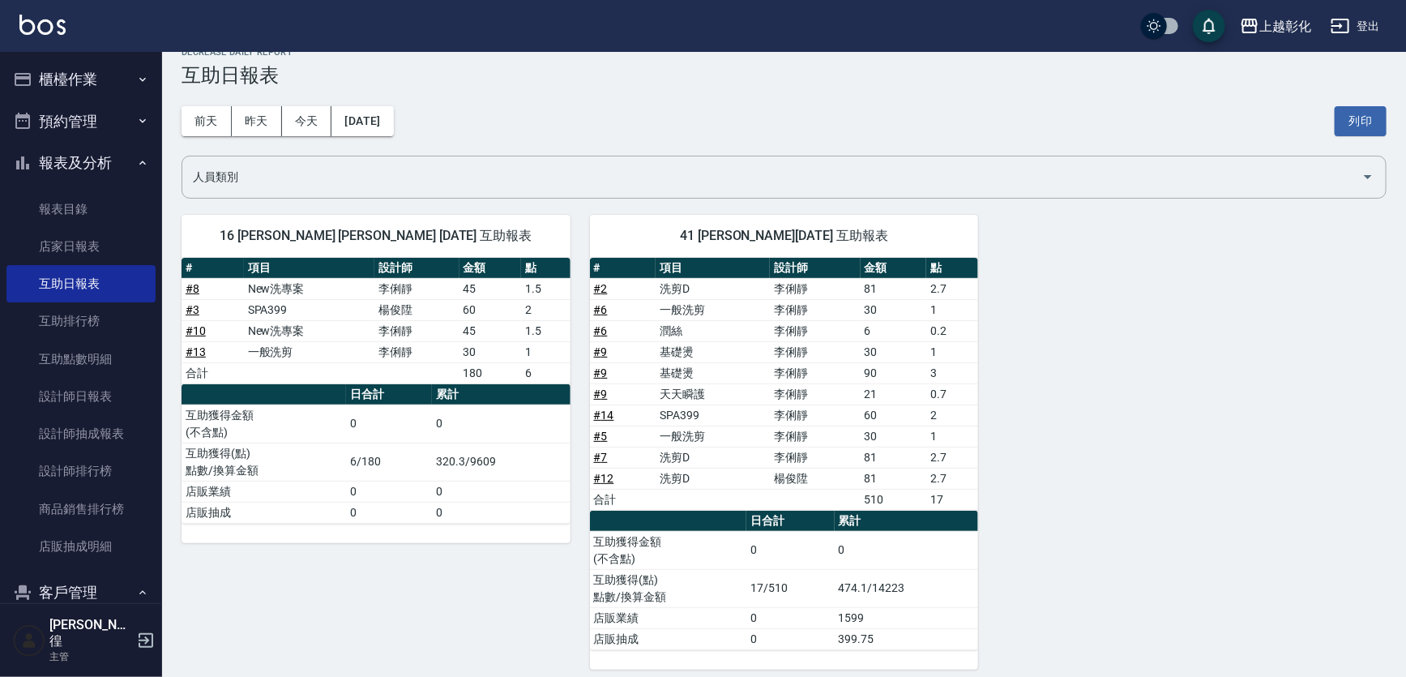
scroll to position [33, 0]
